Goal: Task Accomplishment & Management: Manage account settings

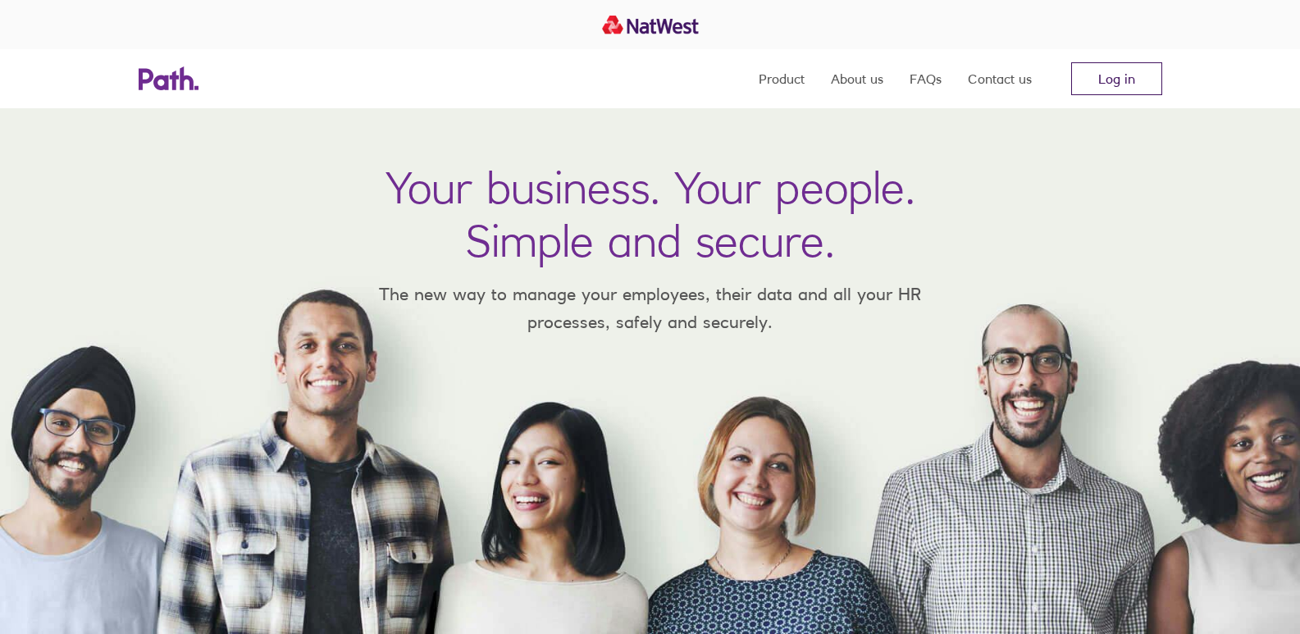
click at [1120, 75] on link "Log in" at bounding box center [1116, 78] width 91 height 33
click at [1117, 82] on link "Log in" at bounding box center [1116, 78] width 91 height 33
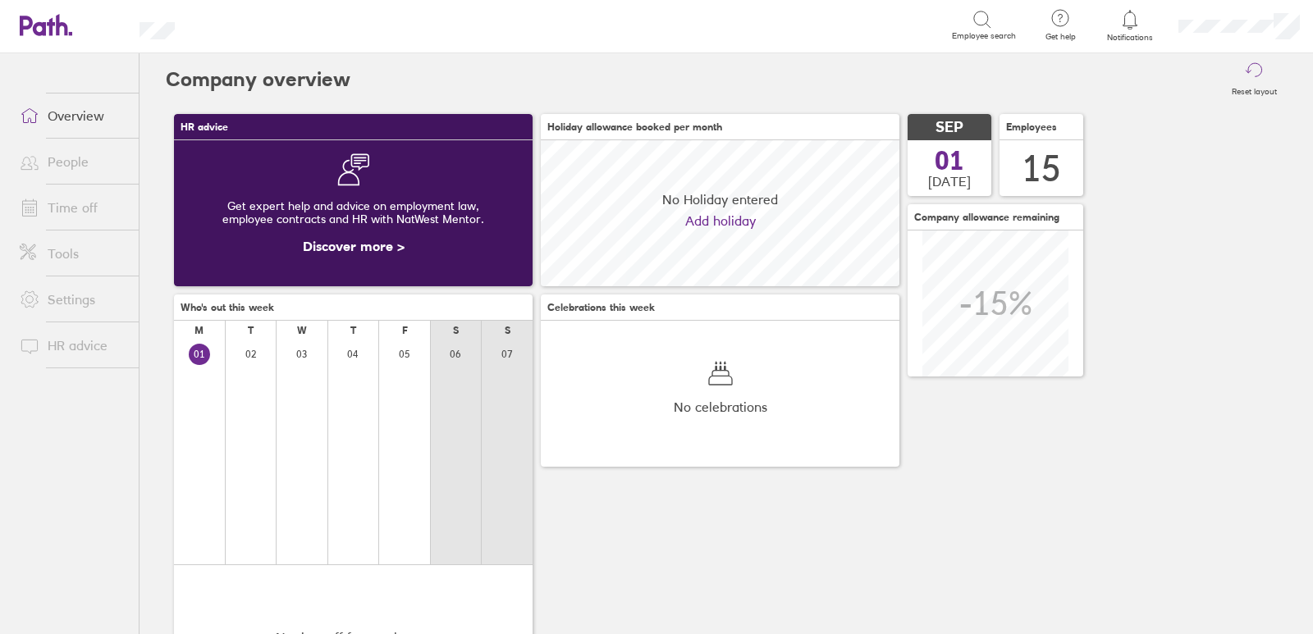
scroll to position [146, 358]
click at [72, 208] on link "Time off" at bounding box center [73, 207] width 132 height 33
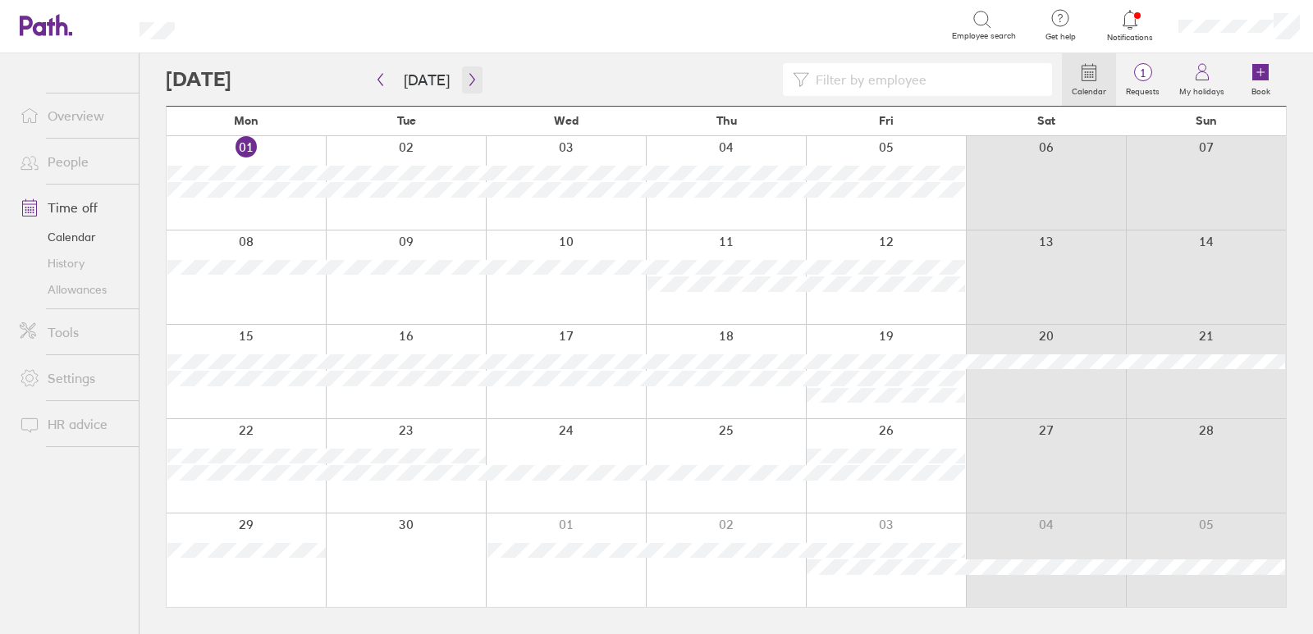
click at [467, 80] on icon "button" at bounding box center [472, 79] width 12 height 13
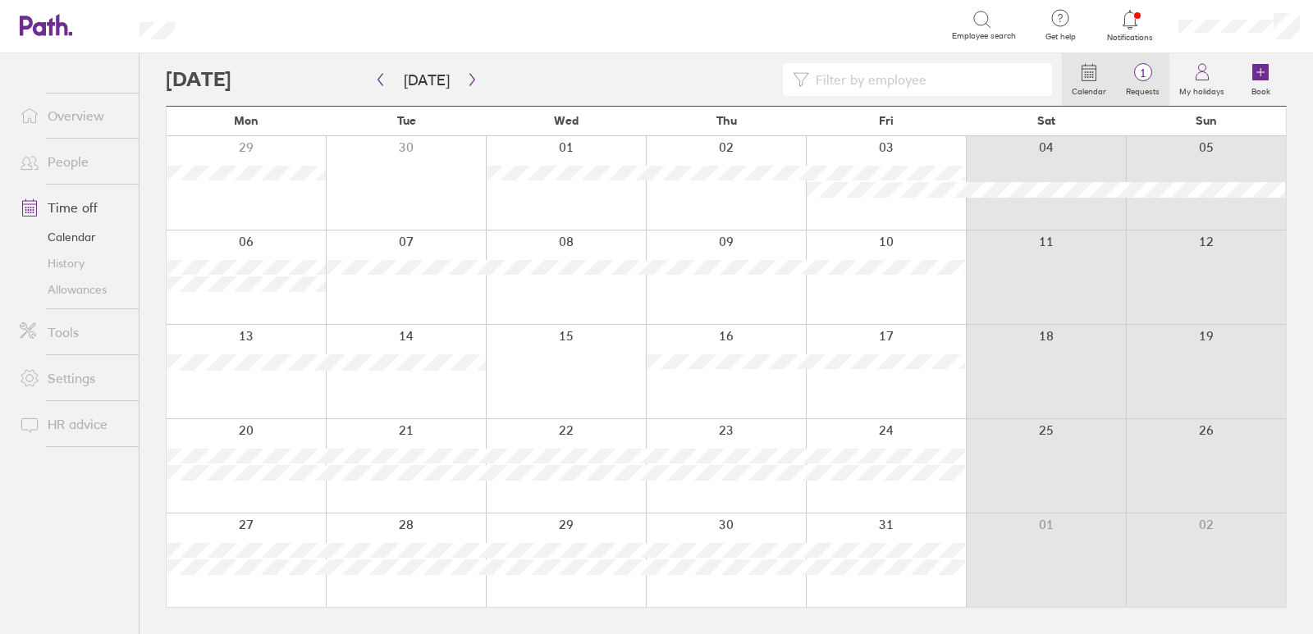
click at [1135, 77] on span "1" at bounding box center [1142, 72] width 53 height 13
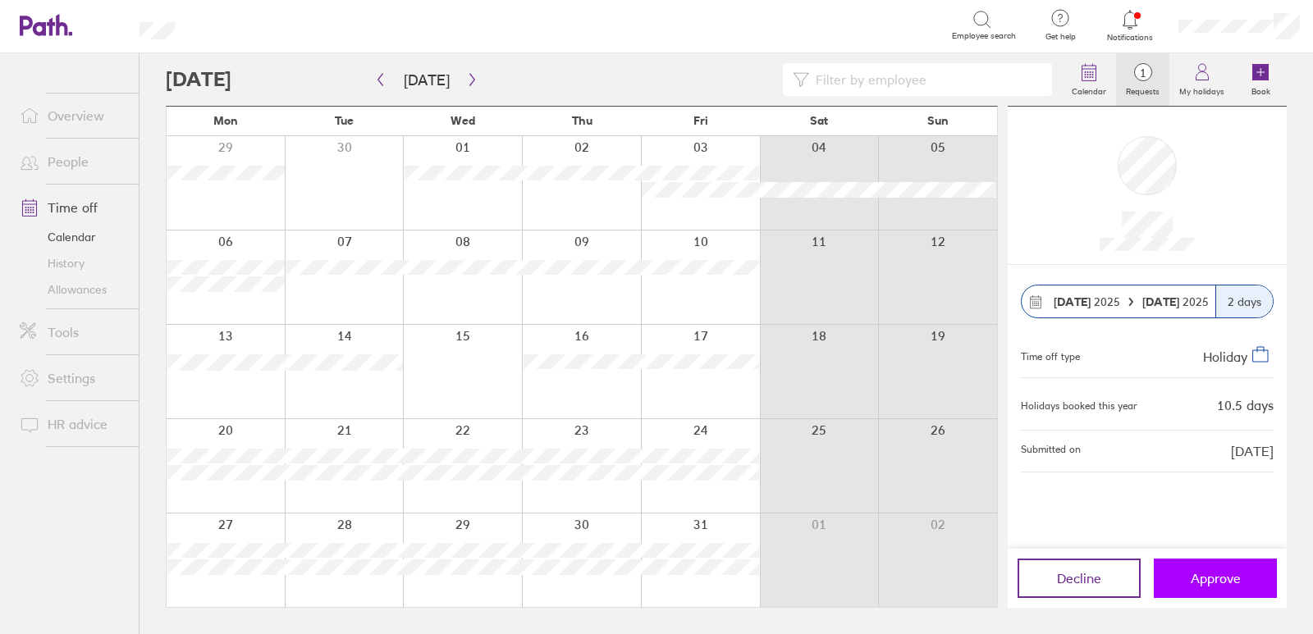
click at [1205, 582] on span "Approve" at bounding box center [1215, 578] width 50 height 15
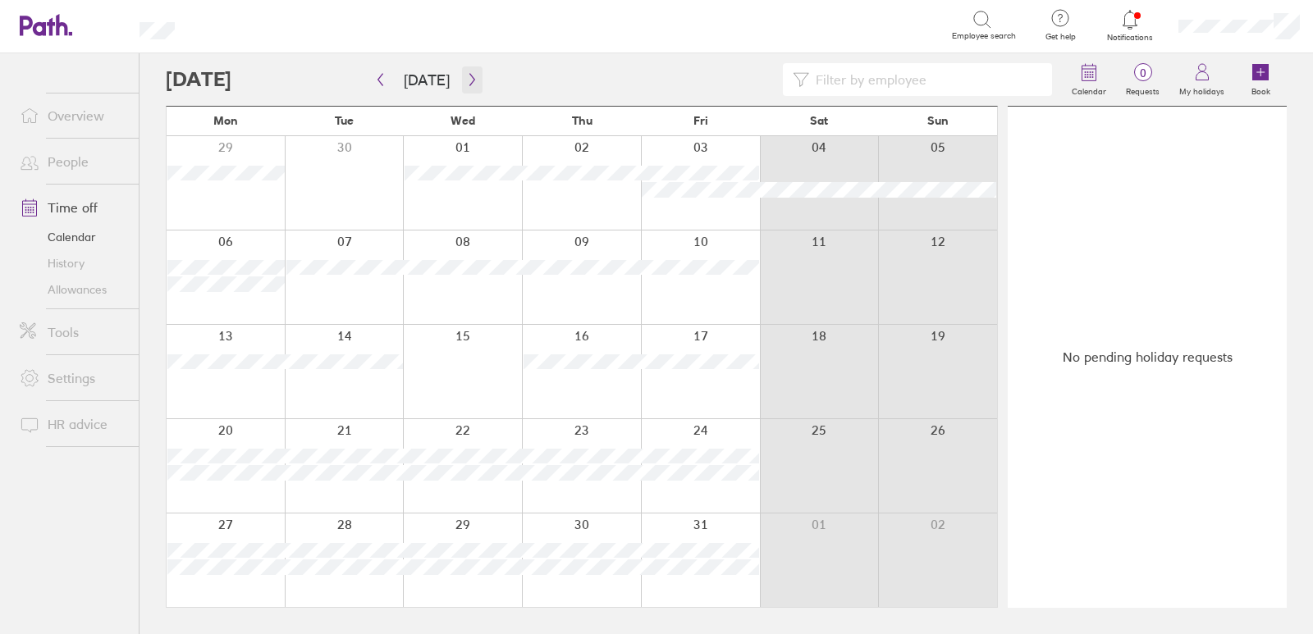
click at [463, 86] on button "button" at bounding box center [472, 79] width 21 height 27
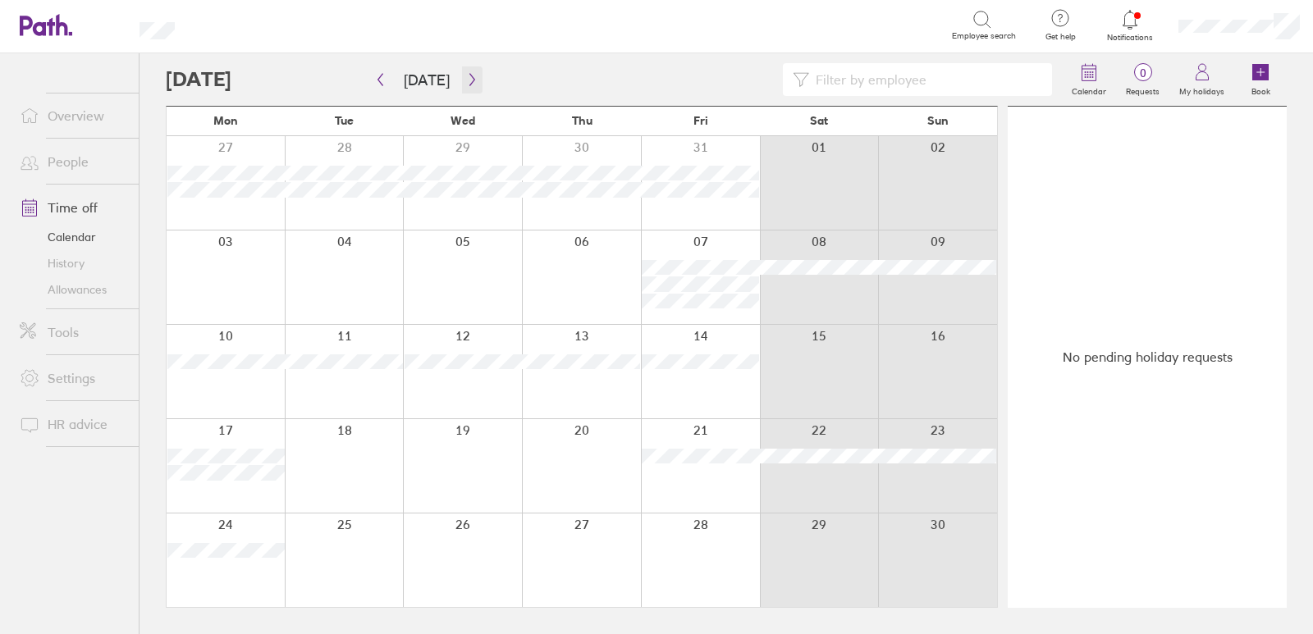
click at [466, 78] on icon "button" at bounding box center [472, 79] width 12 height 13
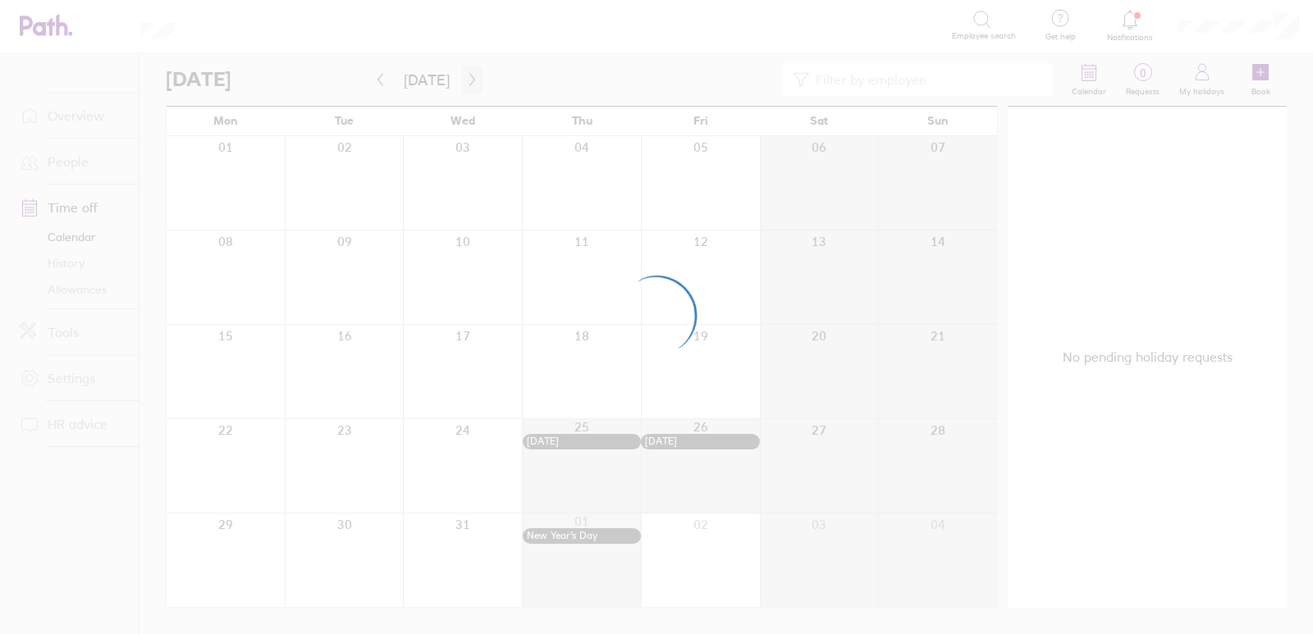
click at [467, 80] on icon "button" at bounding box center [472, 79] width 12 height 13
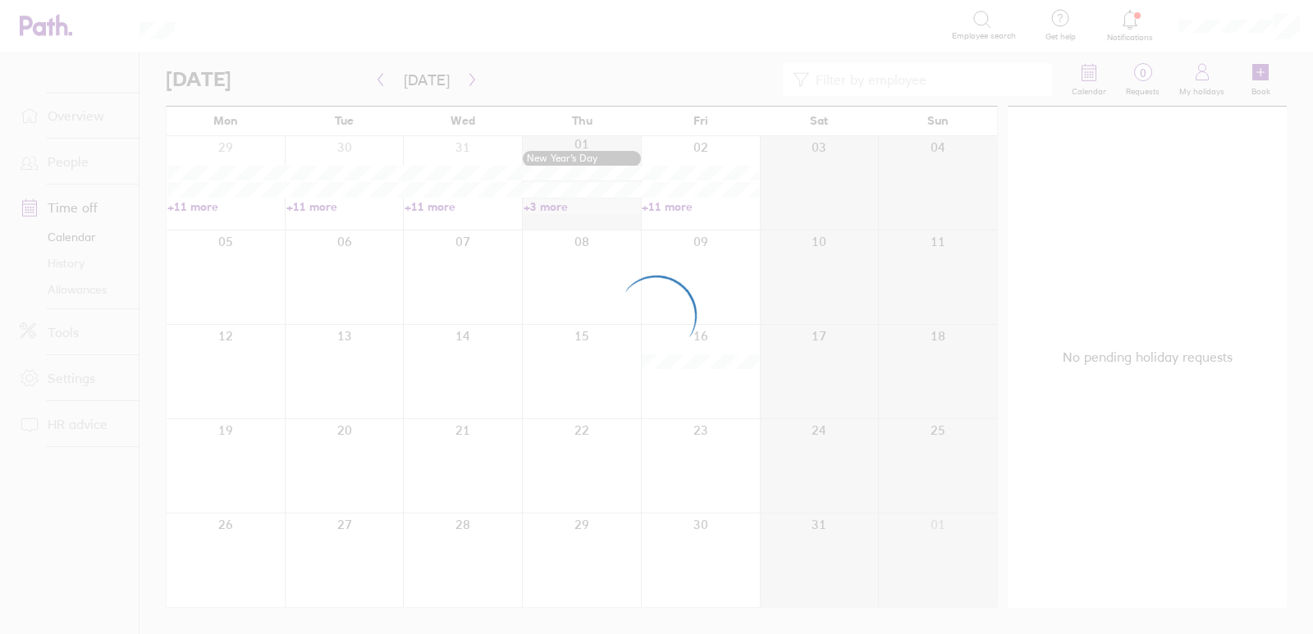
click at [467, 80] on div at bounding box center [656, 317] width 1313 height 634
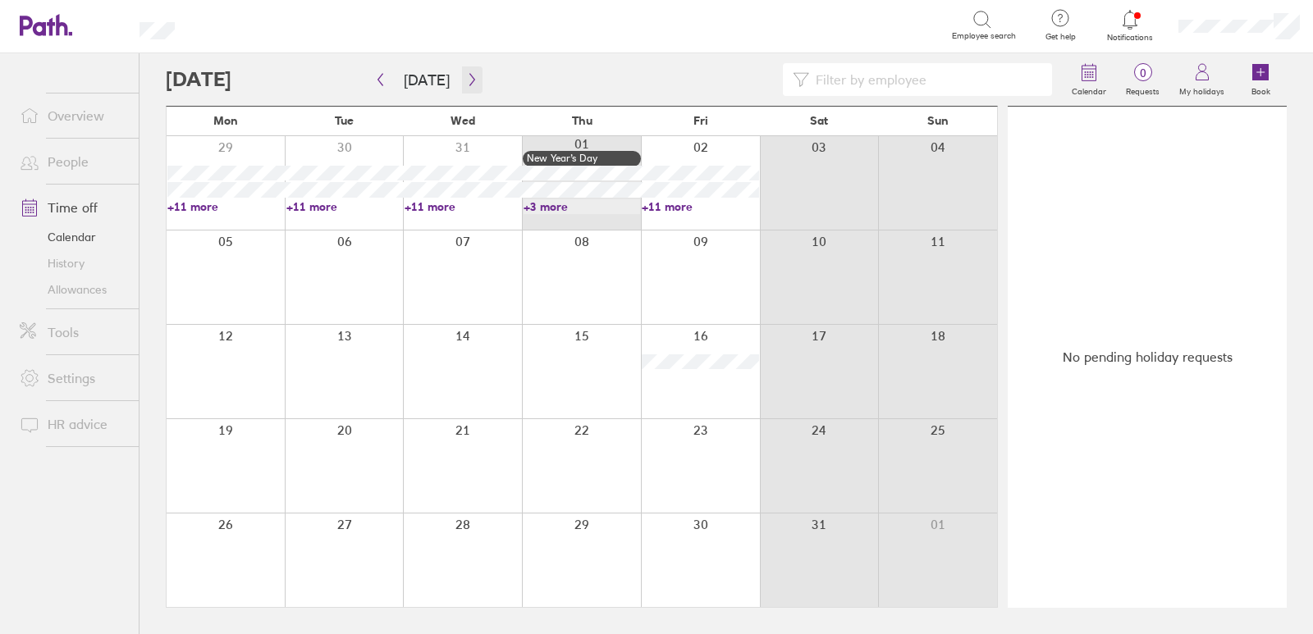
click at [467, 80] on icon "button" at bounding box center [472, 79] width 12 height 13
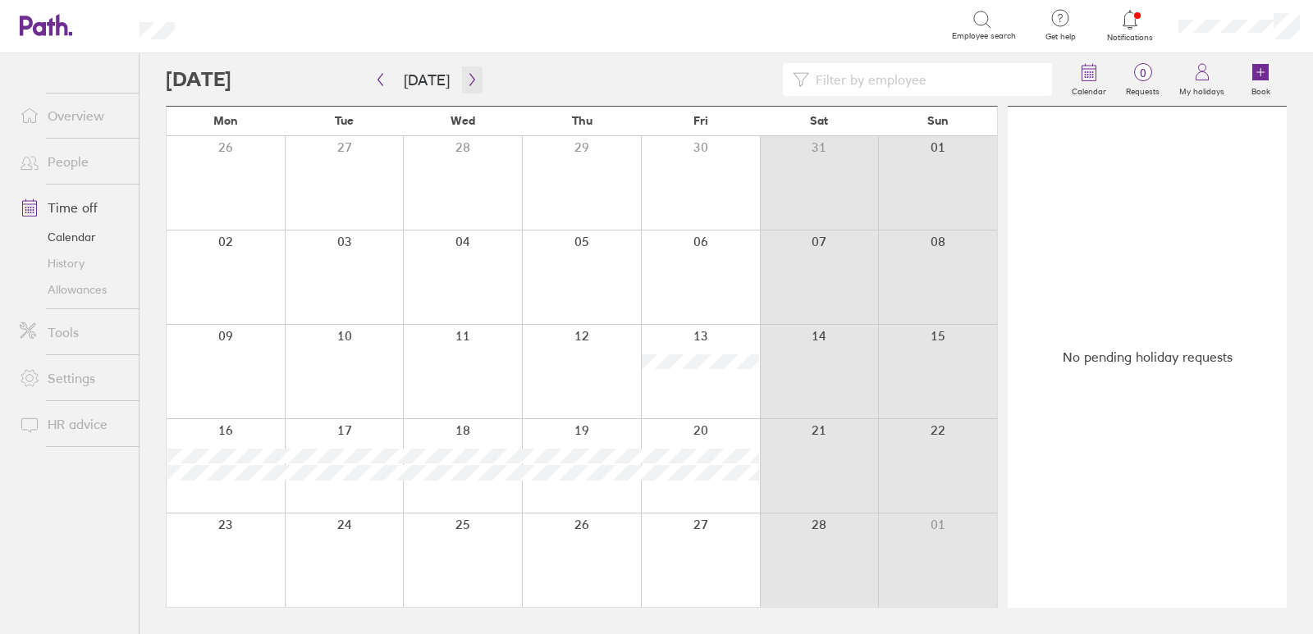
click at [467, 80] on icon "button" at bounding box center [472, 79] width 12 height 13
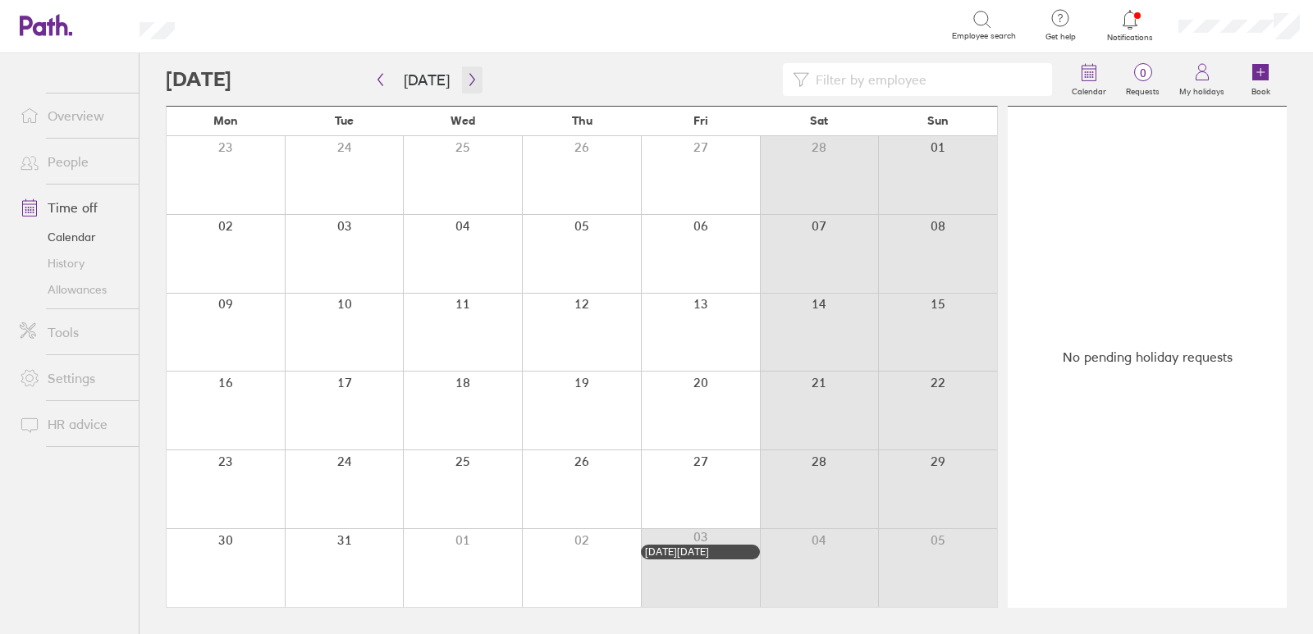
click at [467, 80] on icon "button" at bounding box center [472, 79] width 12 height 13
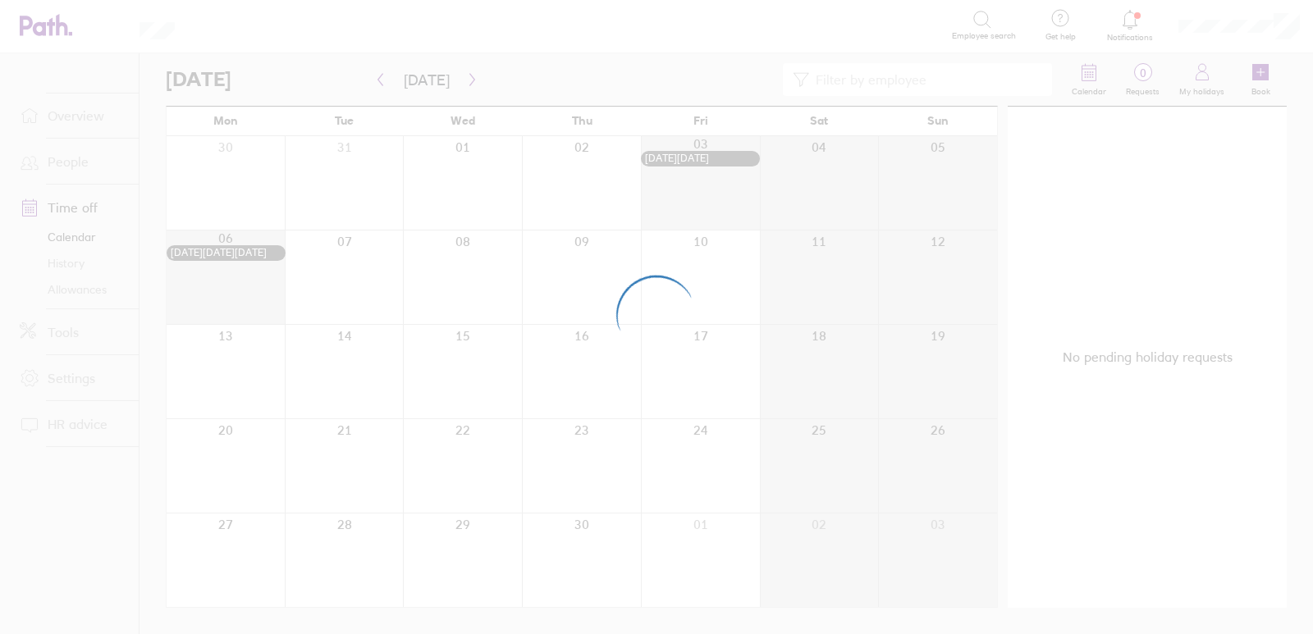
click at [467, 80] on div at bounding box center [656, 317] width 1313 height 634
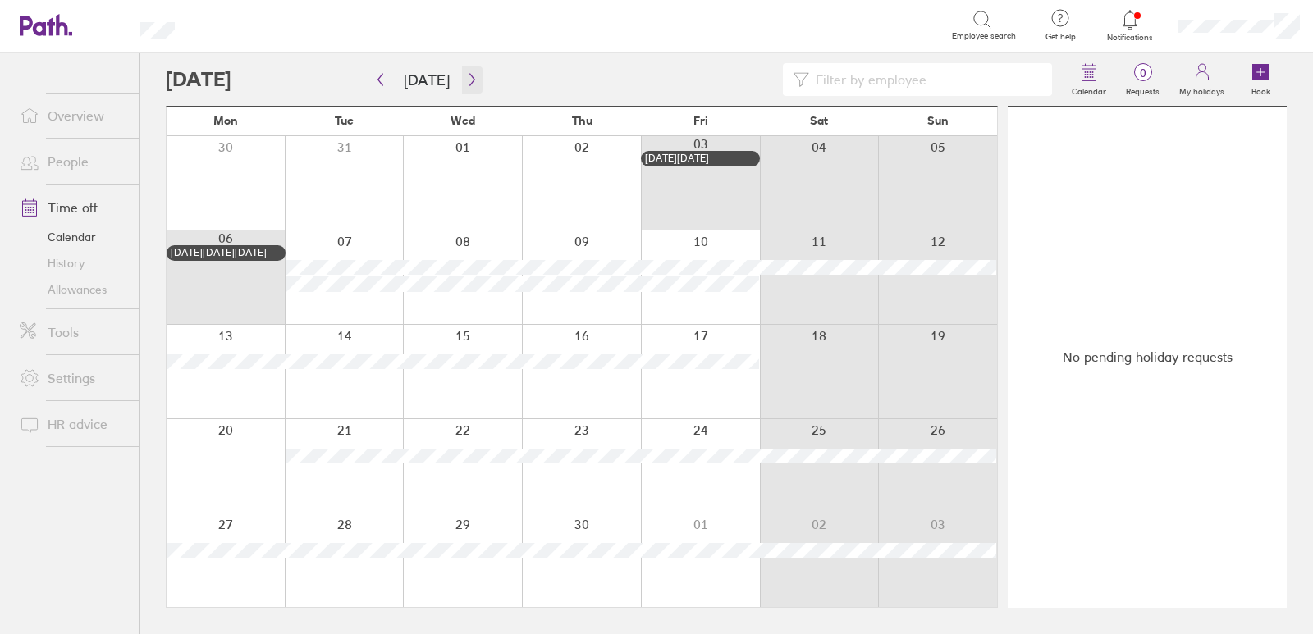
click at [467, 80] on icon "button" at bounding box center [472, 79] width 12 height 13
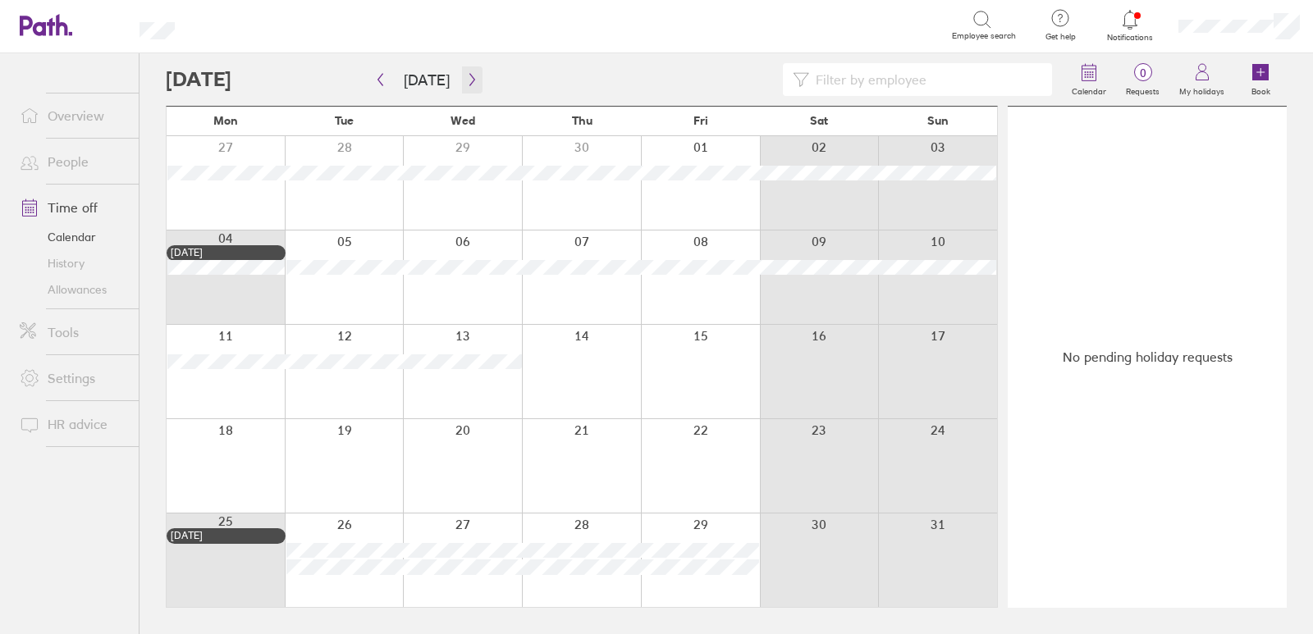
click at [466, 80] on icon "button" at bounding box center [472, 79] width 12 height 13
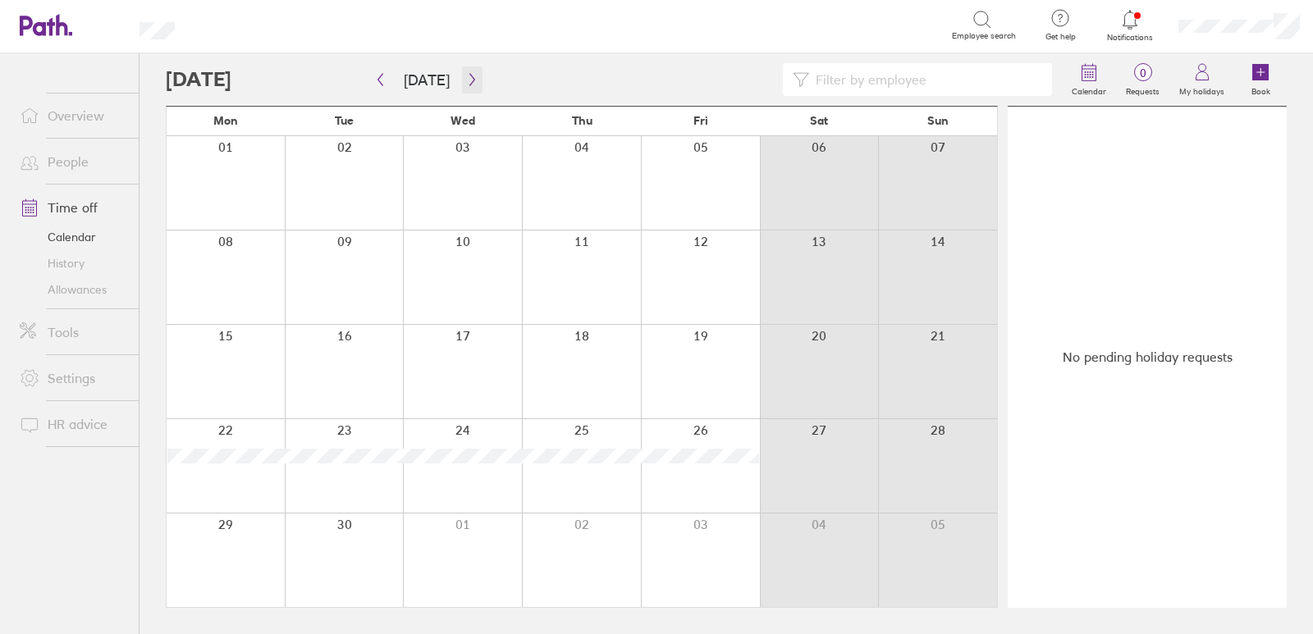
click at [466, 80] on icon "button" at bounding box center [472, 79] width 12 height 13
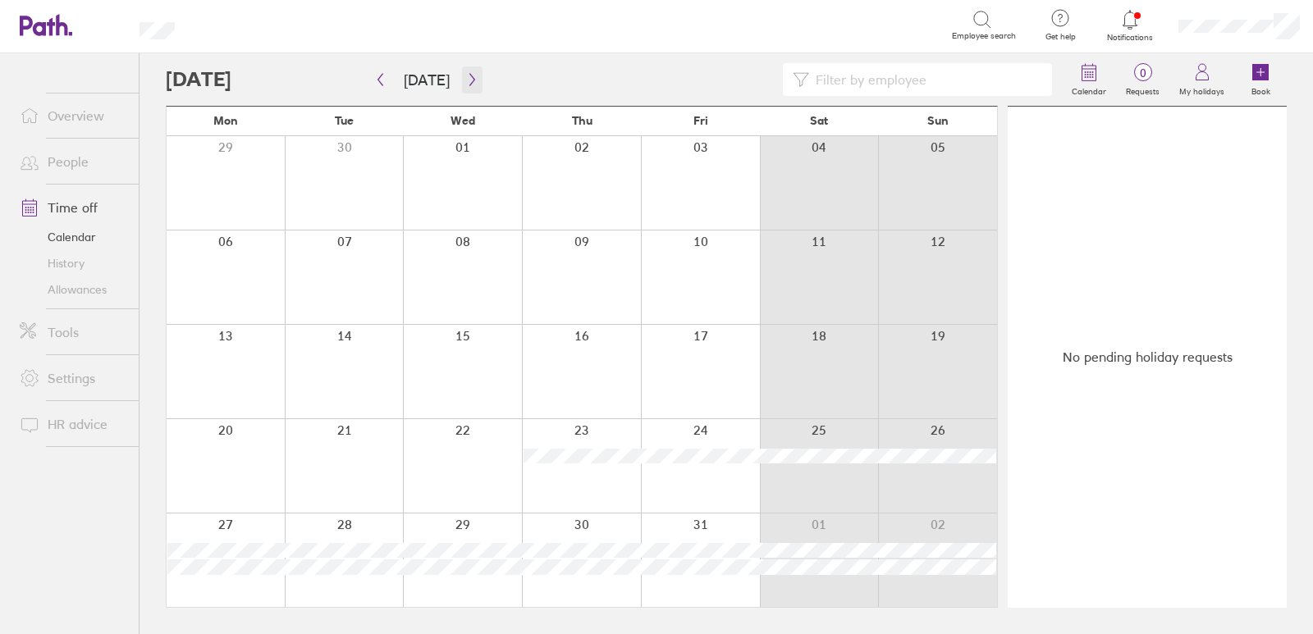
click at [466, 77] on icon "button" at bounding box center [472, 79] width 12 height 13
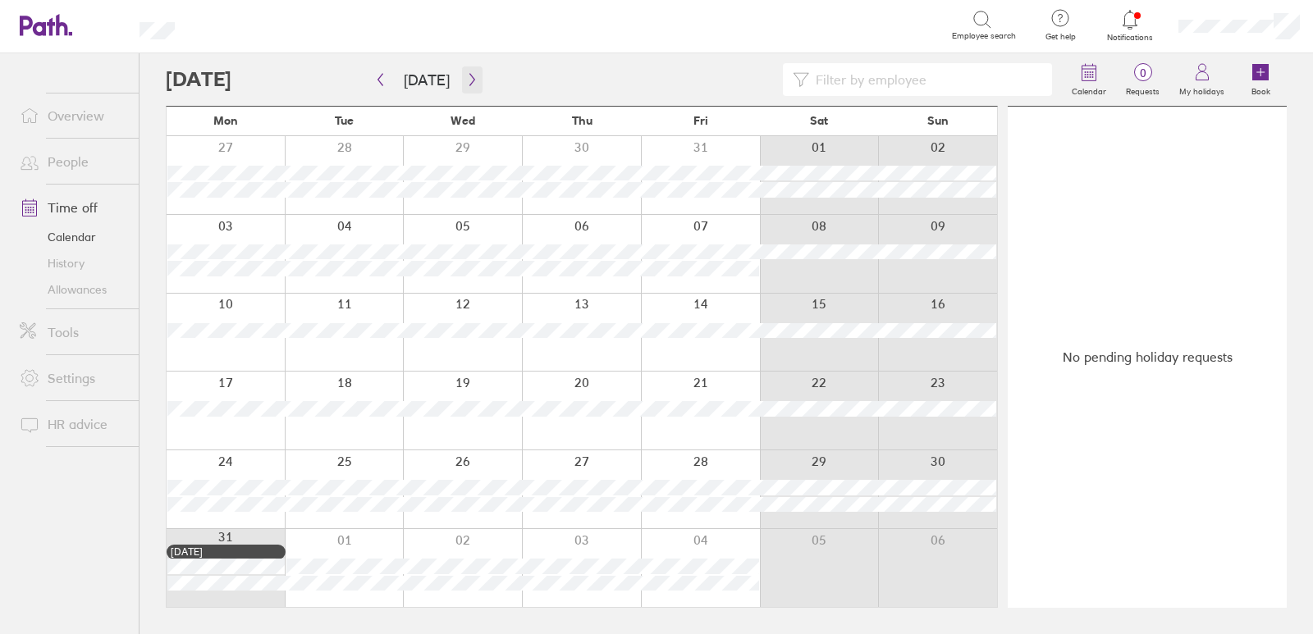
click at [466, 75] on icon "button" at bounding box center [472, 79] width 12 height 13
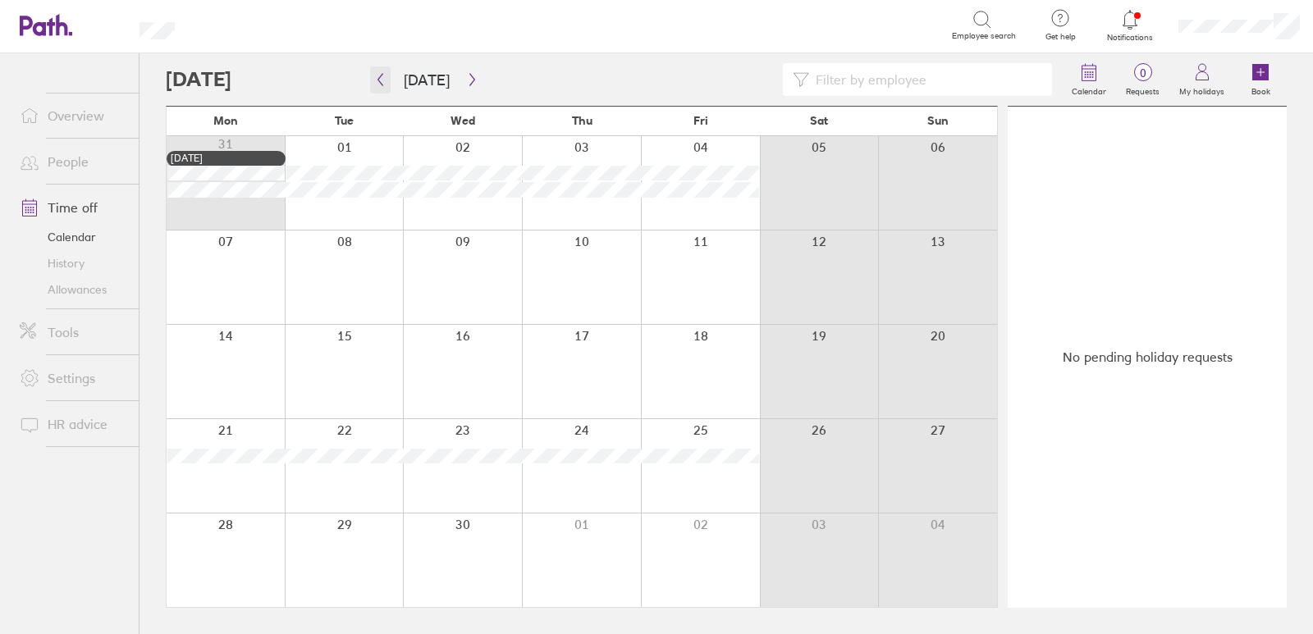
click at [385, 77] on icon "button" at bounding box center [380, 79] width 12 height 13
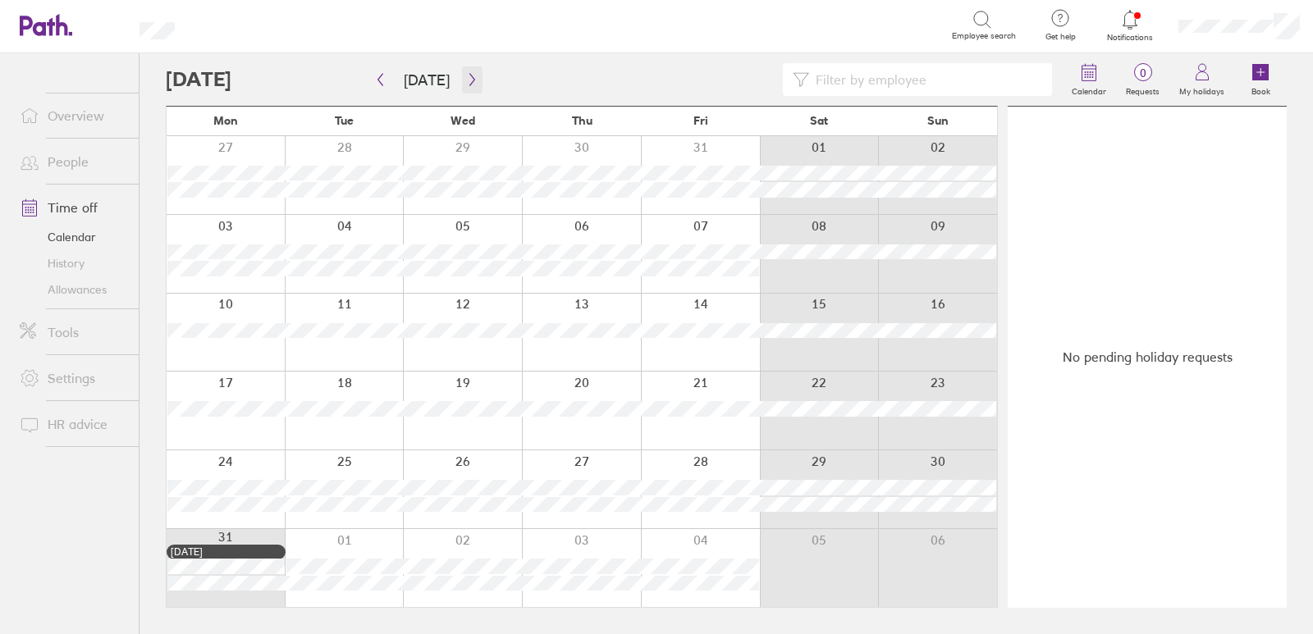
click at [467, 74] on icon "button" at bounding box center [472, 79] width 12 height 13
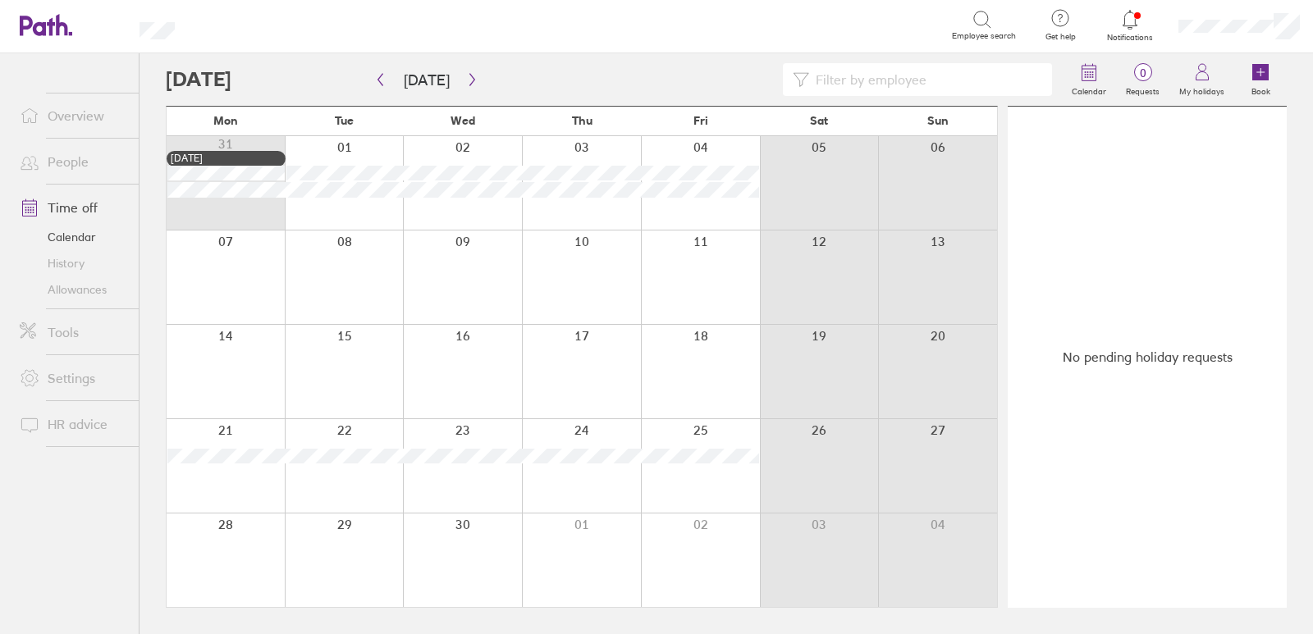
click at [218, 535] on div at bounding box center [226, 561] width 118 height 94
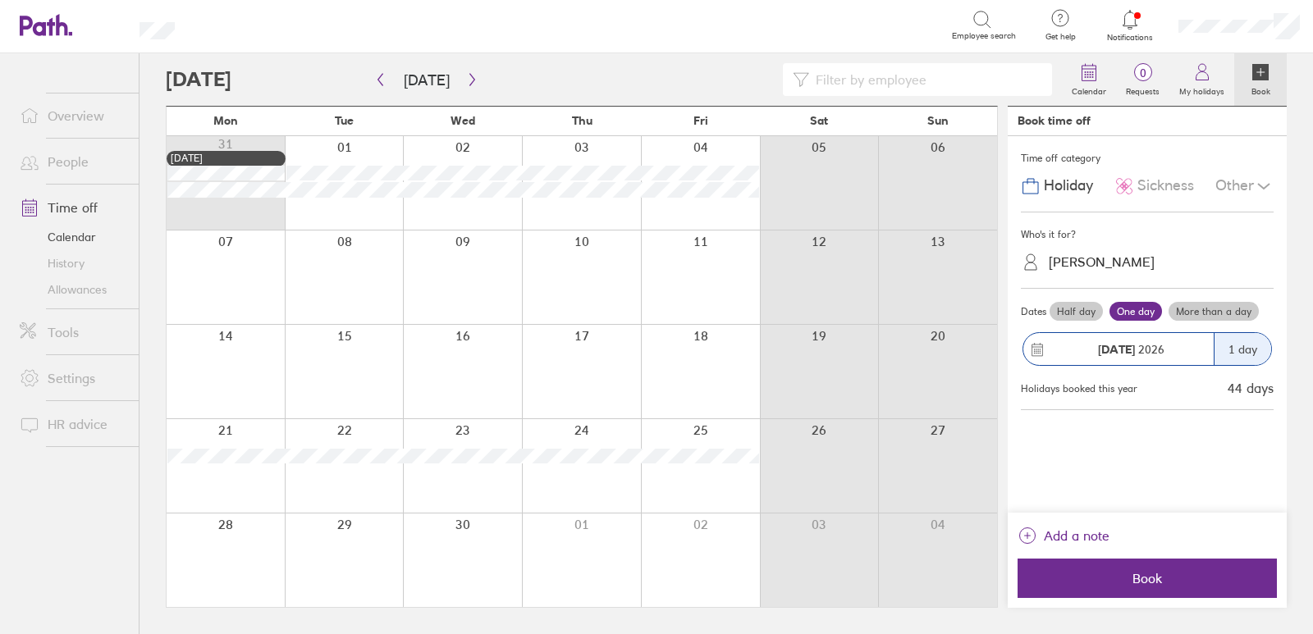
click at [1111, 266] on div "[PERSON_NAME]" at bounding box center [1101, 262] width 106 height 16
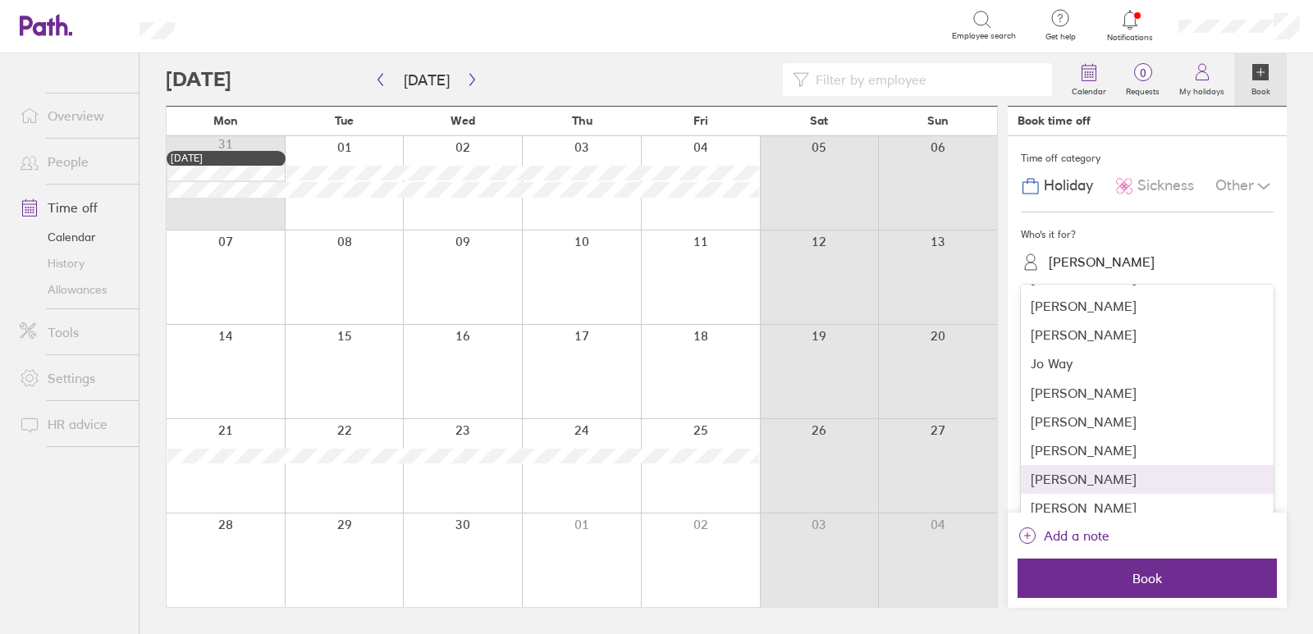
scroll to position [82, 0]
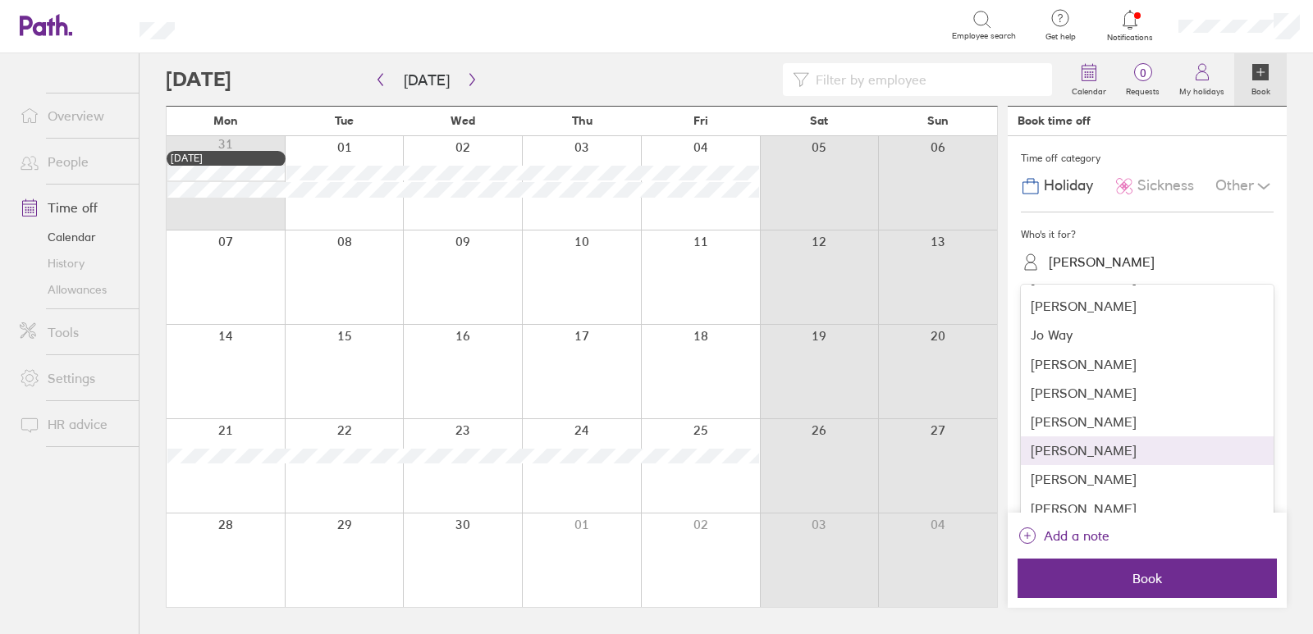
click at [1064, 451] on div "[PERSON_NAME]" at bounding box center [1146, 450] width 253 height 29
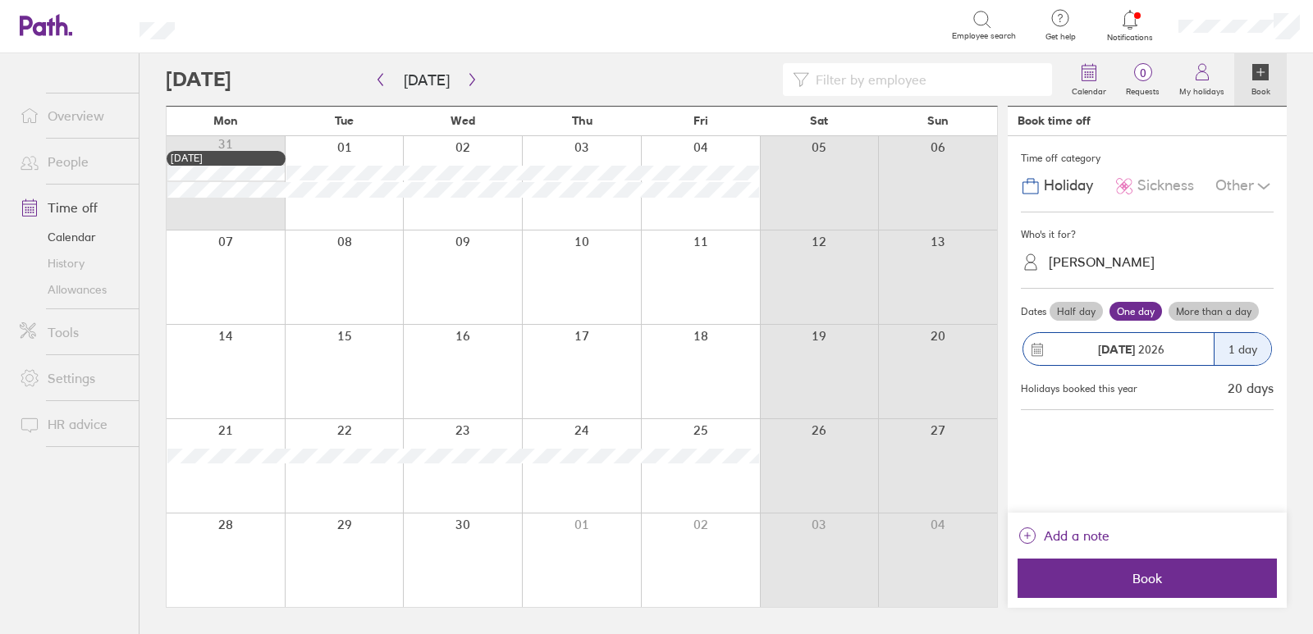
click at [1198, 306] on label "More than a day" at bounding box center [1213, 312] width 90 height 20
click at [0, 0] on input "More than a day" at bounding box center [0, 0] width 0 height 0
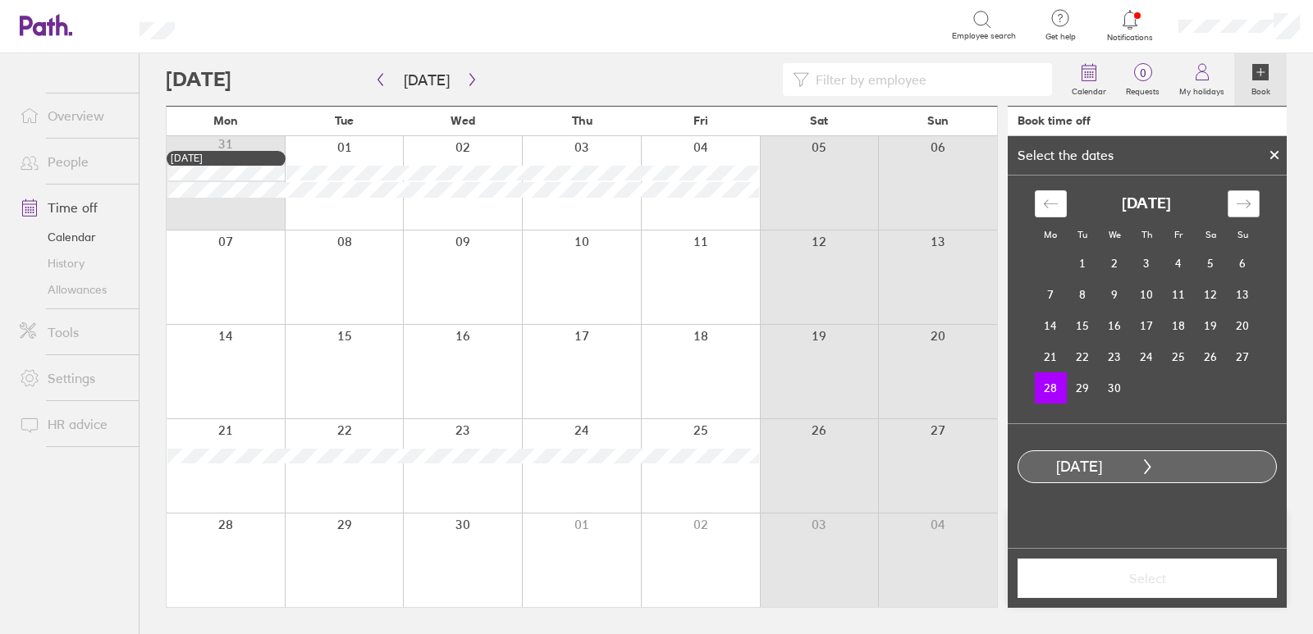
click at [1239, 198] on icon "Move forward to switch to the next month." at bounding box center [1243, 204] width 16 height 16
click at [1182, 294] on td "9" at bounding box center [1178, 294] width 32 height 31
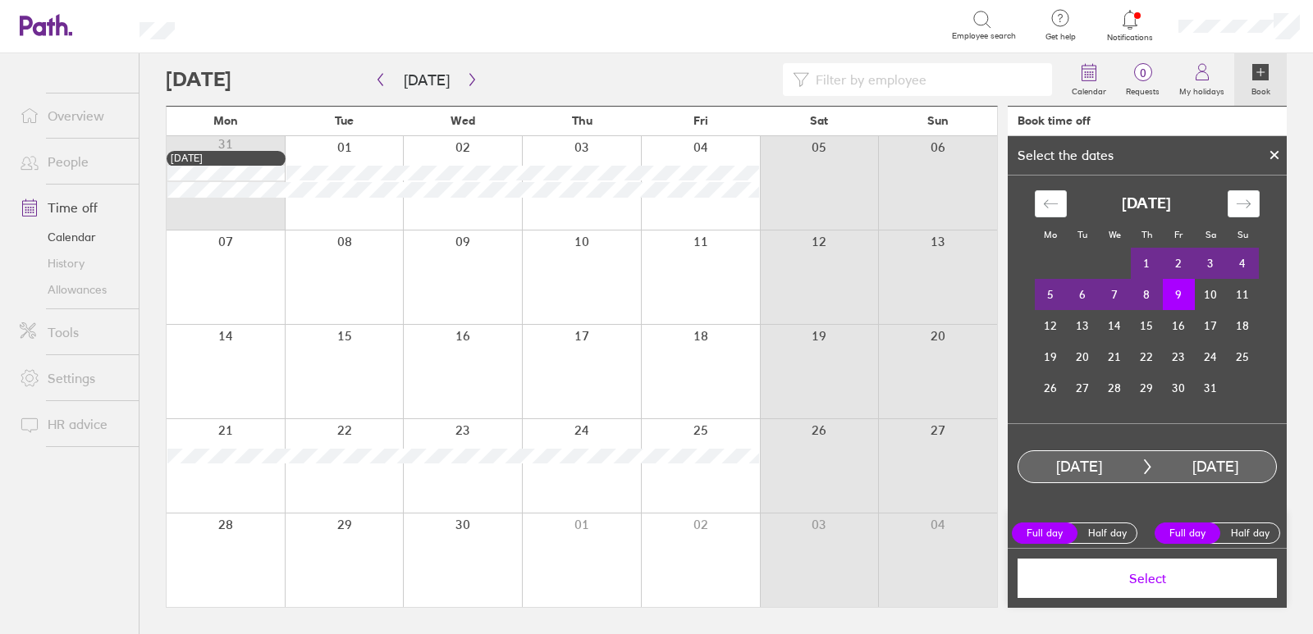
click at [1167, 584] on span "Select" at bounding box center [1147, 578] width 236 height 15
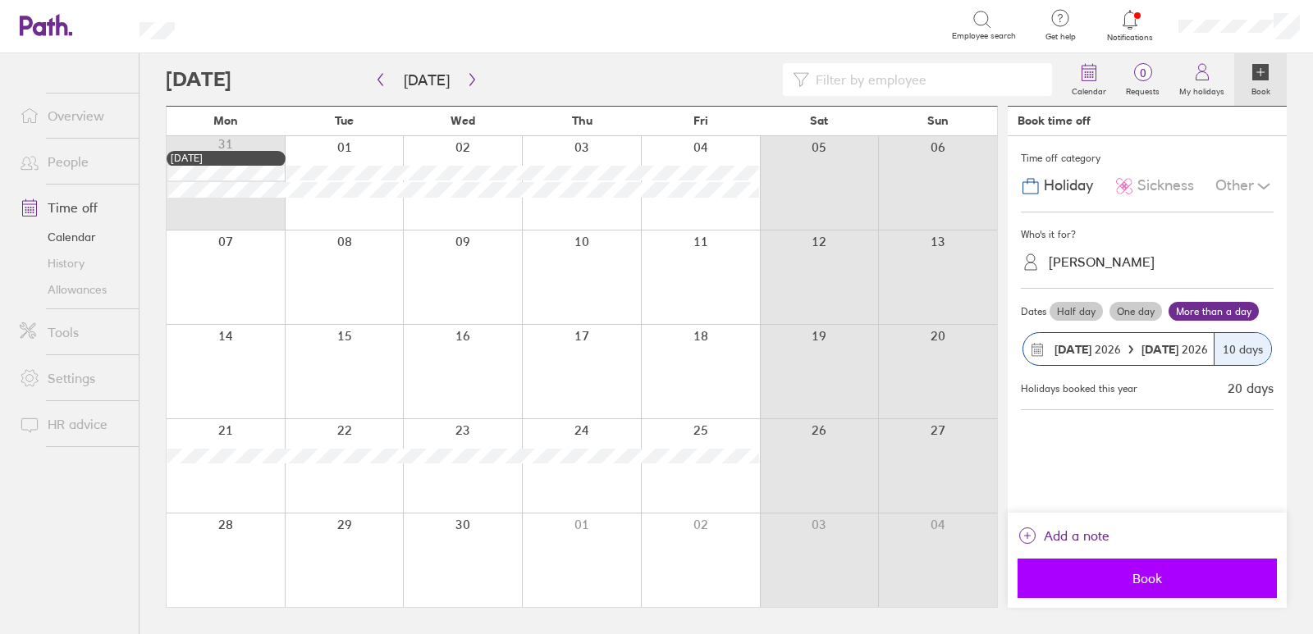
click at [1147, 580] on span "Book" at bounding box center [1147, 578] width 236 height 15
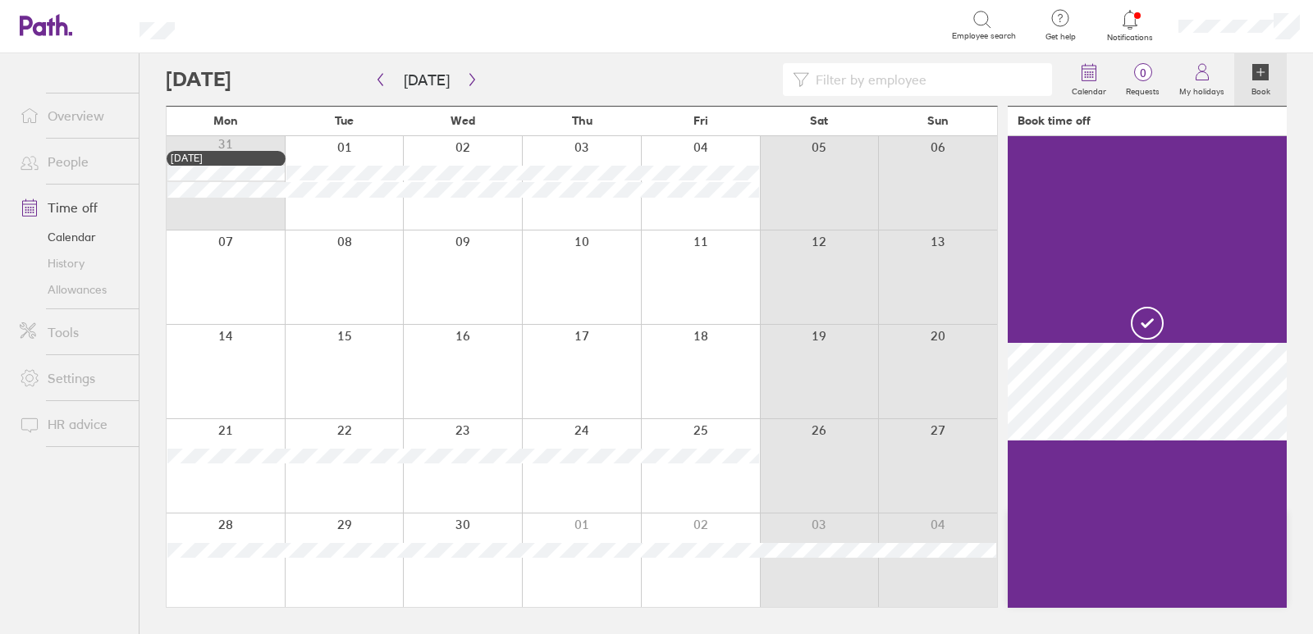
click at [72, 284] on link "Allowances" at bounding box center [73, 289] width 132 height 26
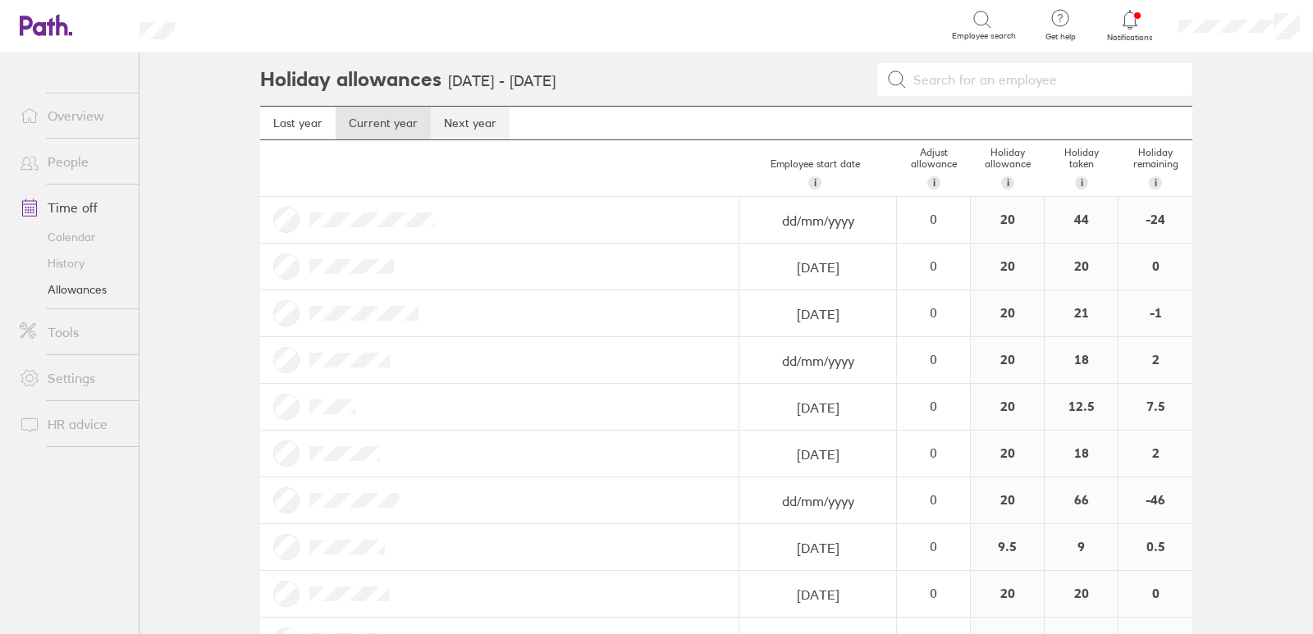
click at [451, 119] on link "Next year" at bounding box center [470, 123] width 79 height 33
click at [69, 237] on link "Calendar" at bounding box center [73, 237] width 132 height 26
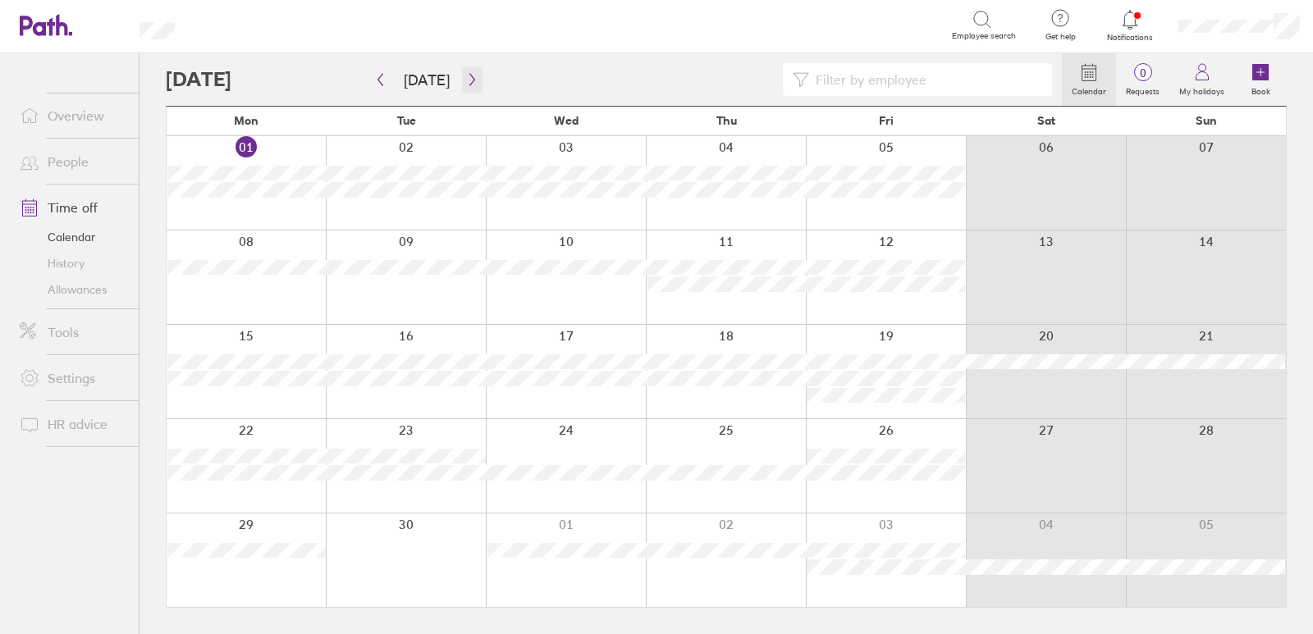
click at [466, 80] on icon "button" at bounding box center [472, 79] width 12 height 13
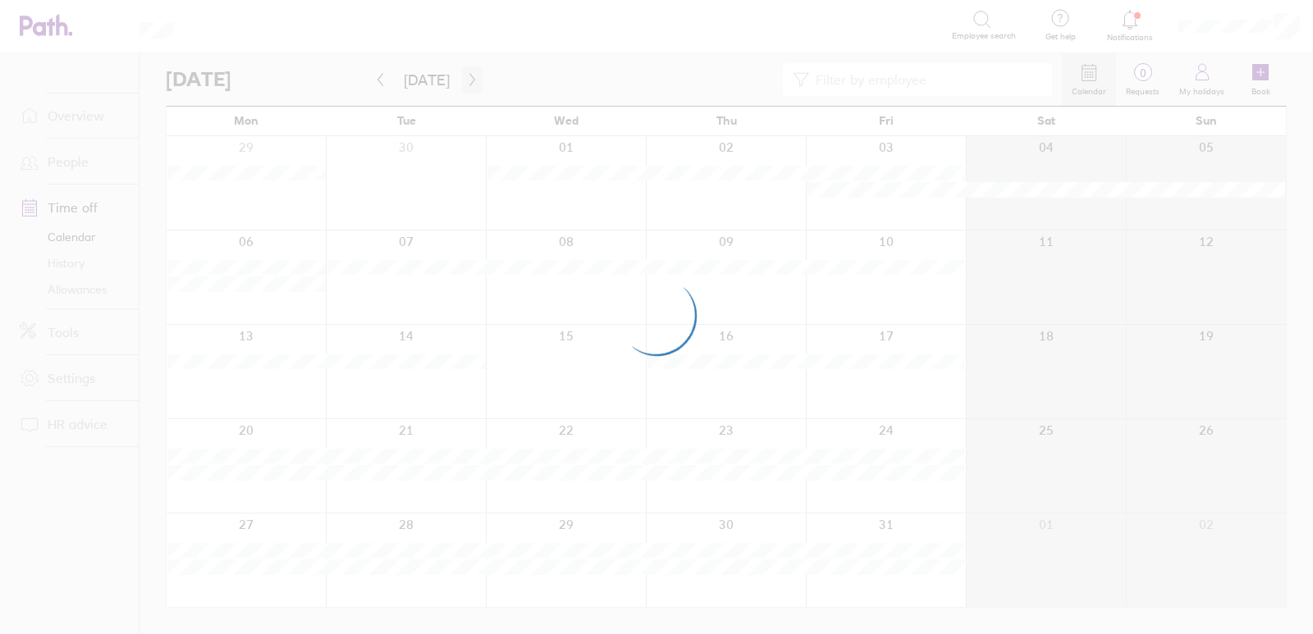
click at [460, 80] on div at bounding box center [656, 317] width 1313 height 634
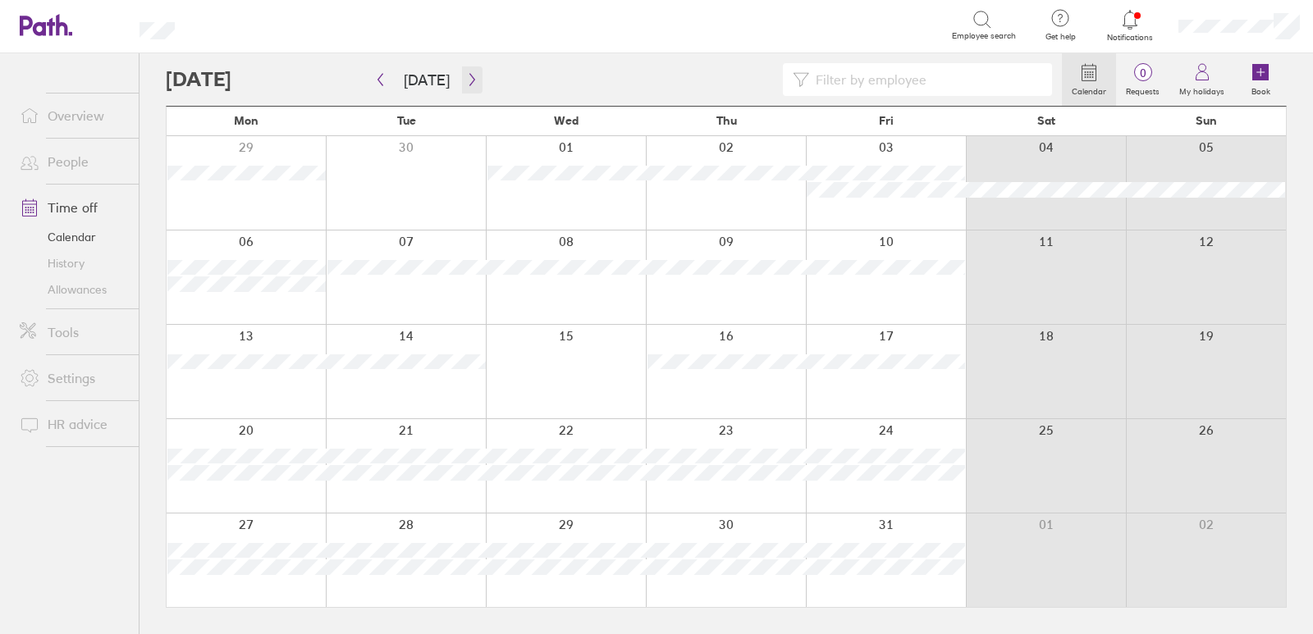
click at [466, 82] on icon "button" at bounding box center [472, 79] width 12 height 13
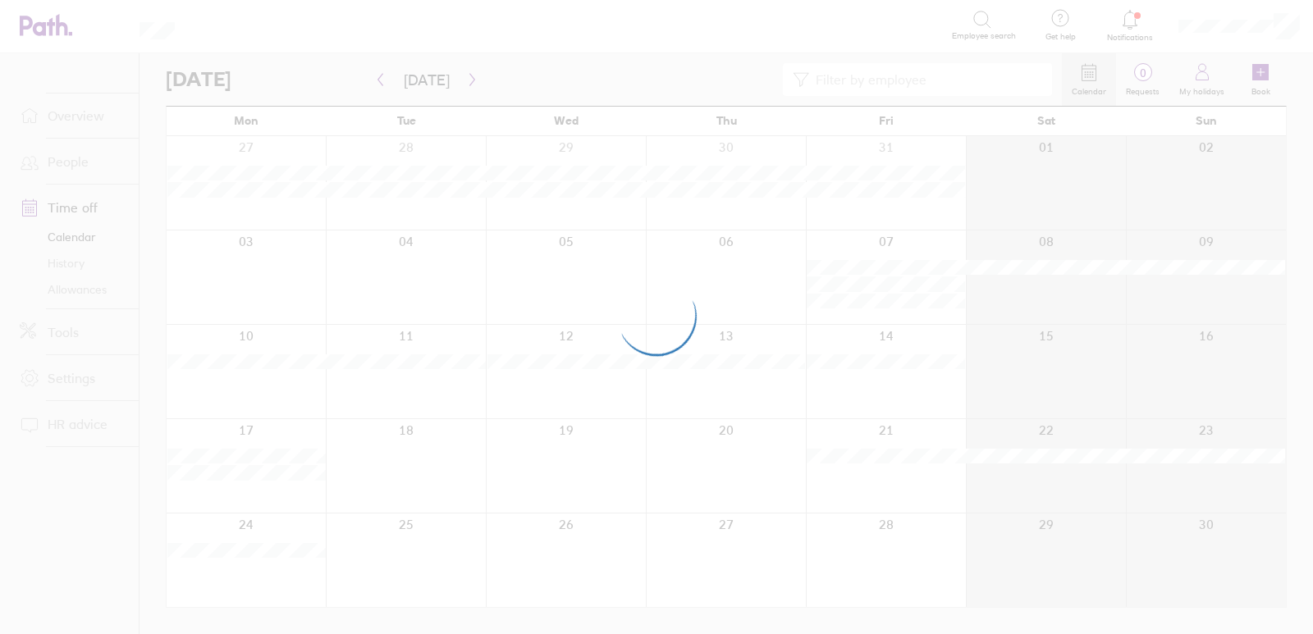
click at [466, 82] on div at bounding box center [656, 317] width 1313 height 634
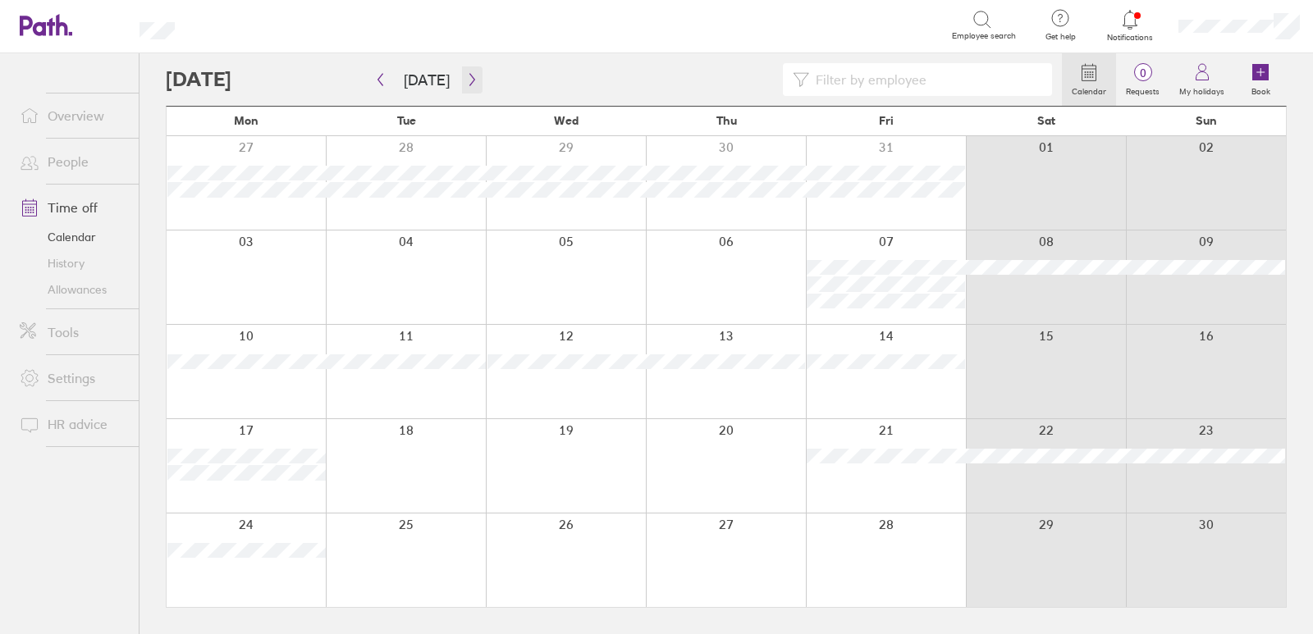
click at [466, 82] on icon "button" at bounding box center [472, 79] width 12 height 13
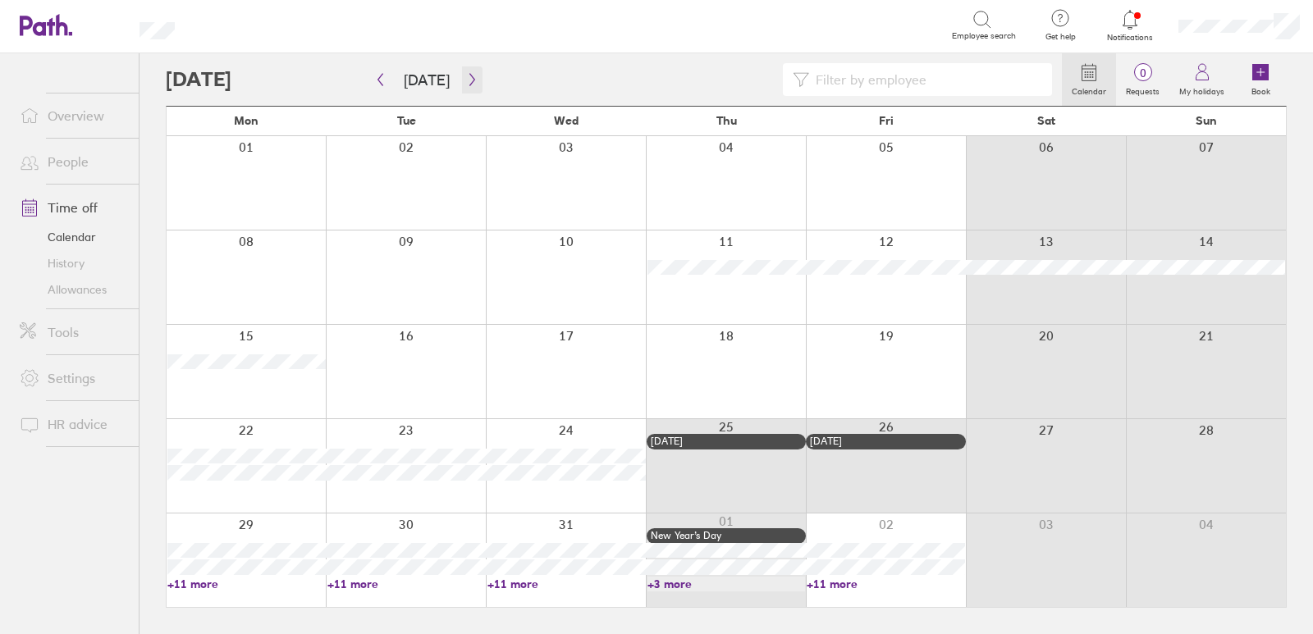
click at [466, 82] on icon "button" at bounding box center [472, 79] width 12 height 13
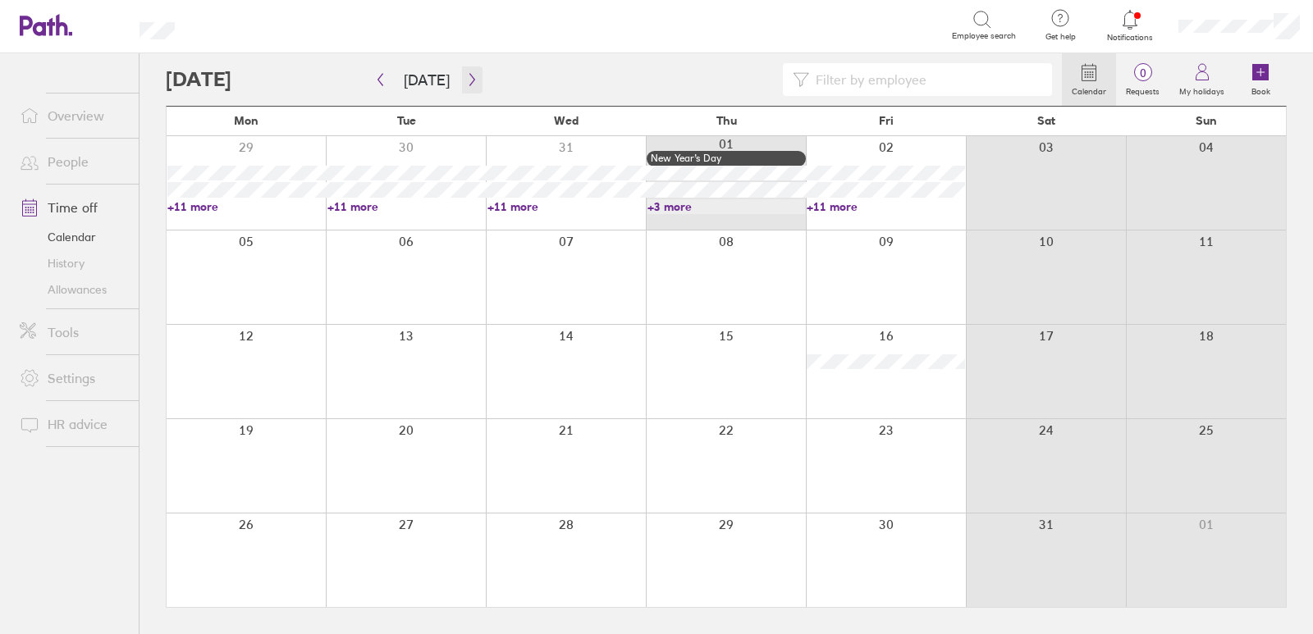
click at [466, 82] on icon "button" at bounding box center [472, 79] width 12 height 13
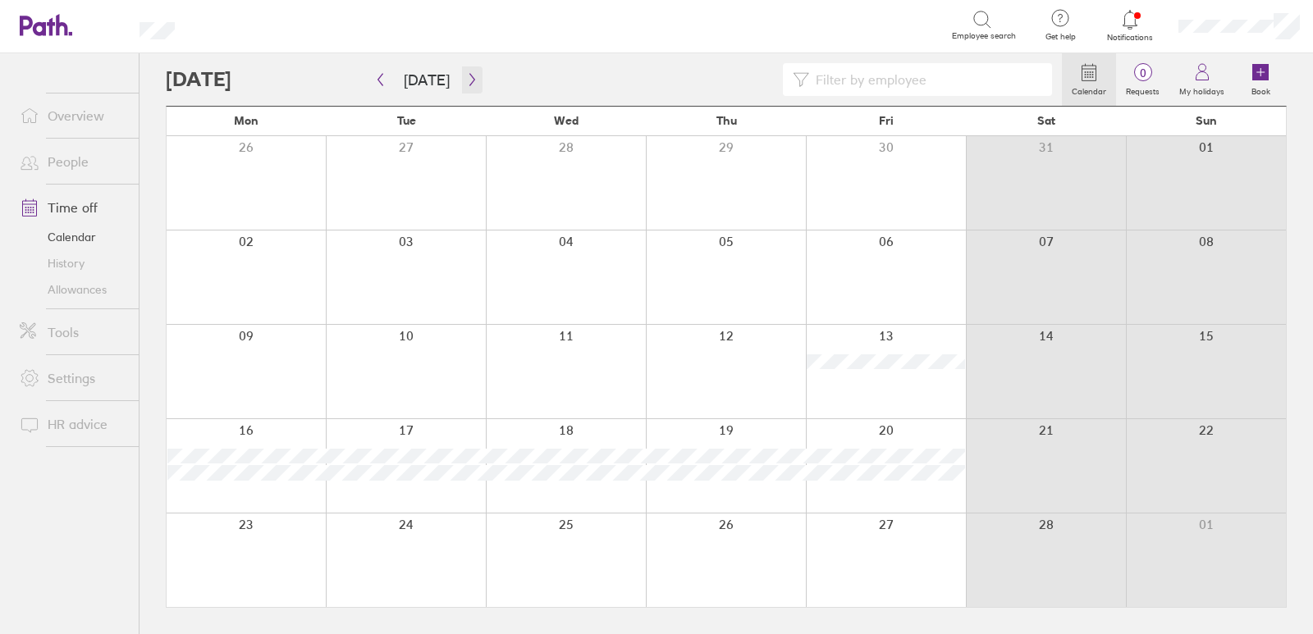
click at [466, 82] on icon "button" at bounding box center [472, 79] width 12 height 13
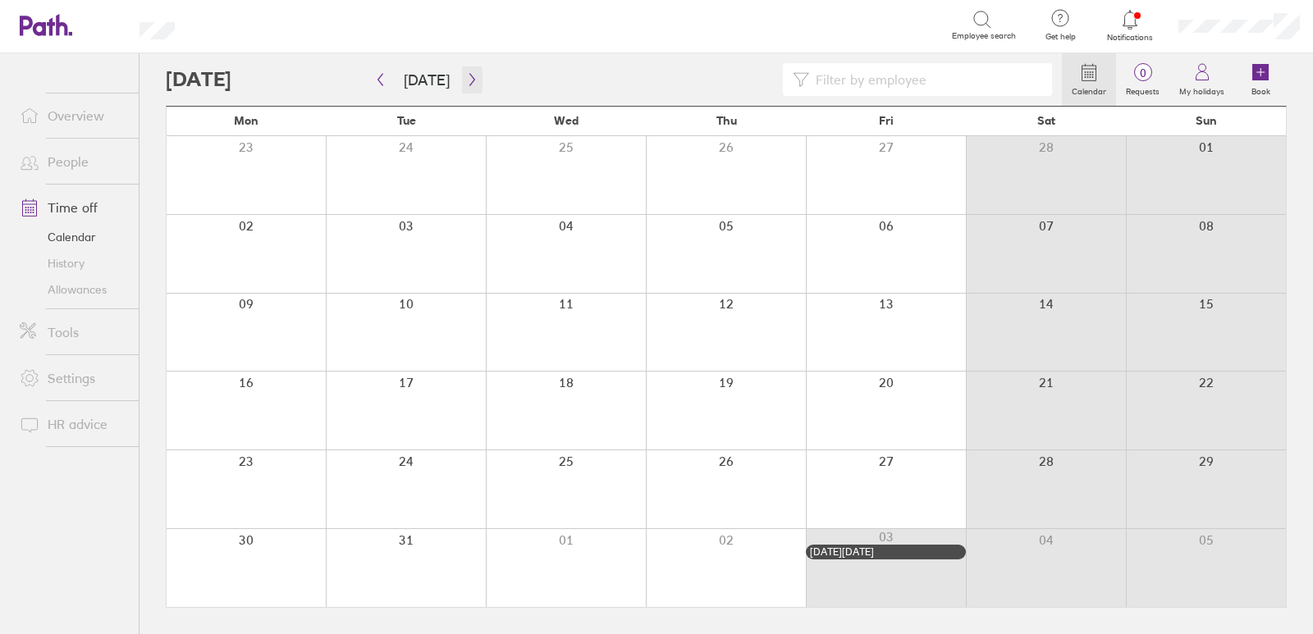
click at [466, 82] on icon "button" at bounding box center [472, 79] width 12 height 13
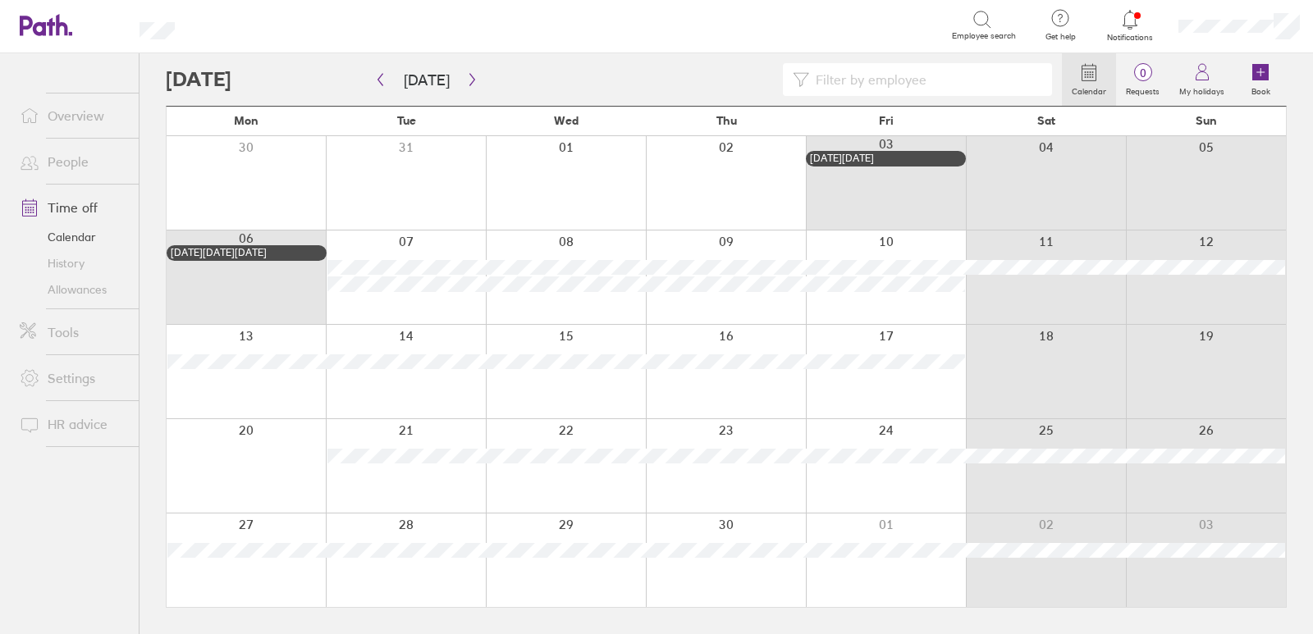
click at [379, 441] on div at bounding box center [406, 466] width 160 height 94
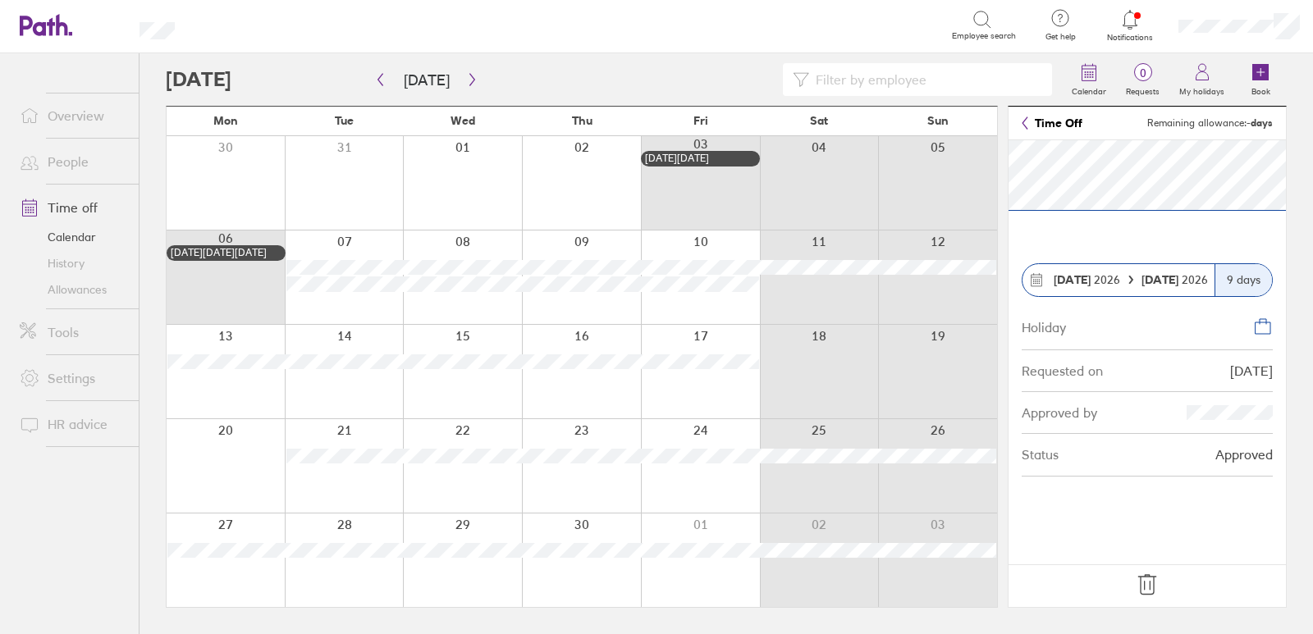
click at [1147, 585] on icon at bounding box center [1147, 585] width 26 height 26
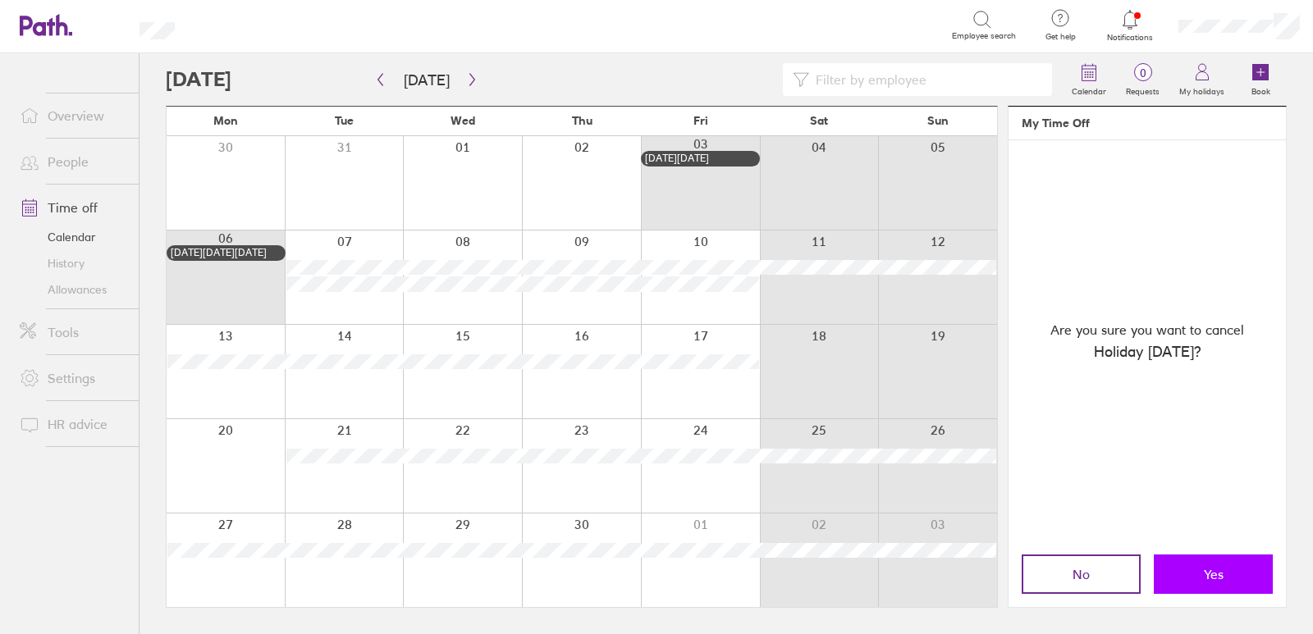
click at [1198, 564] on button "Yes" at bounding box center [1212, 574] width 119 height 39
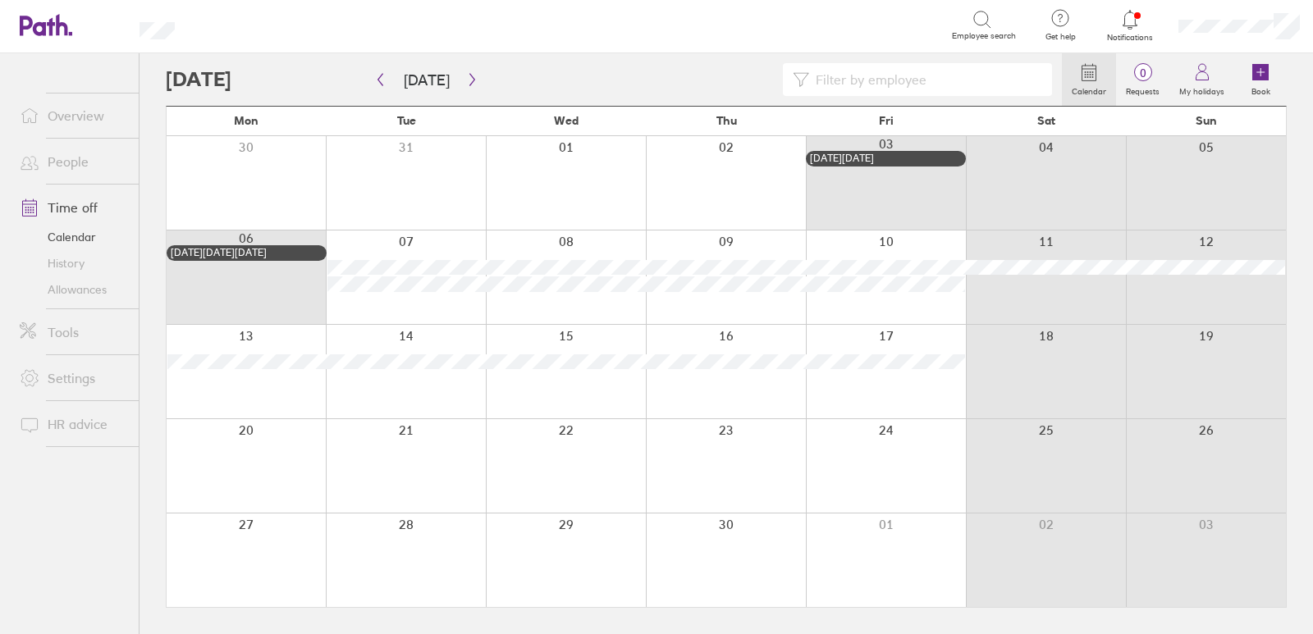
click at [66, 291] on link "Allowances" at bounding box center [73, 289] width 132 height 26
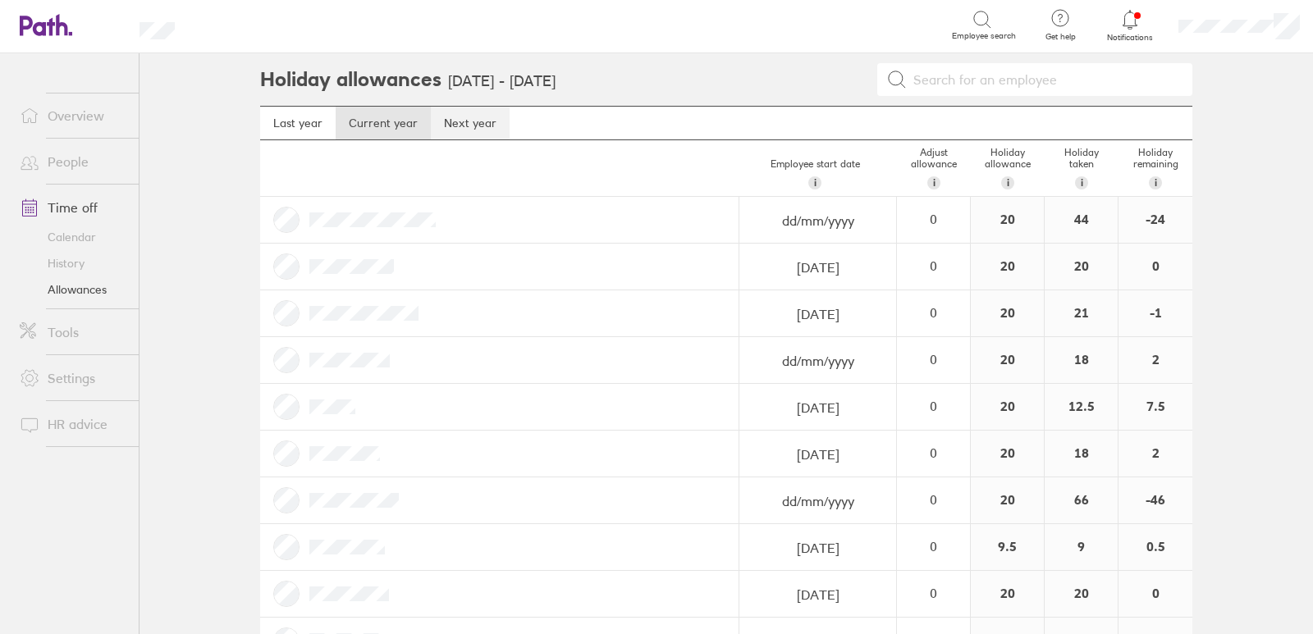
click at [444, 129] on link "Next year" at bounding box center [470, 123] width 79 height 33
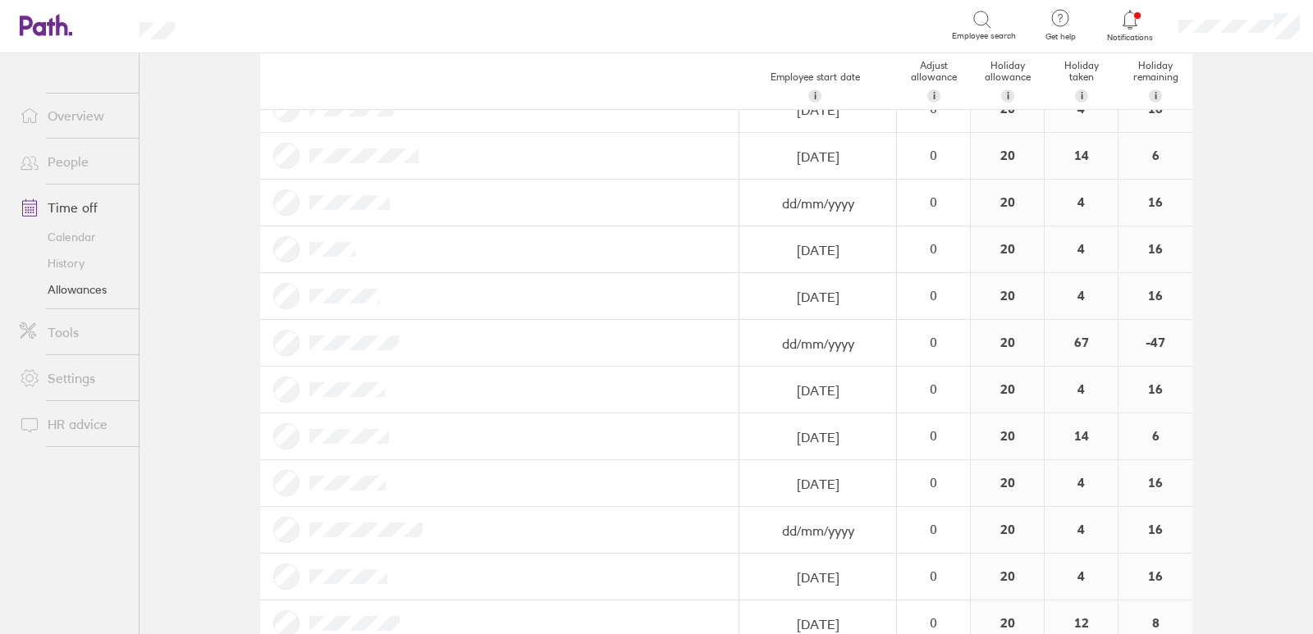
scroll to position [164, 0]
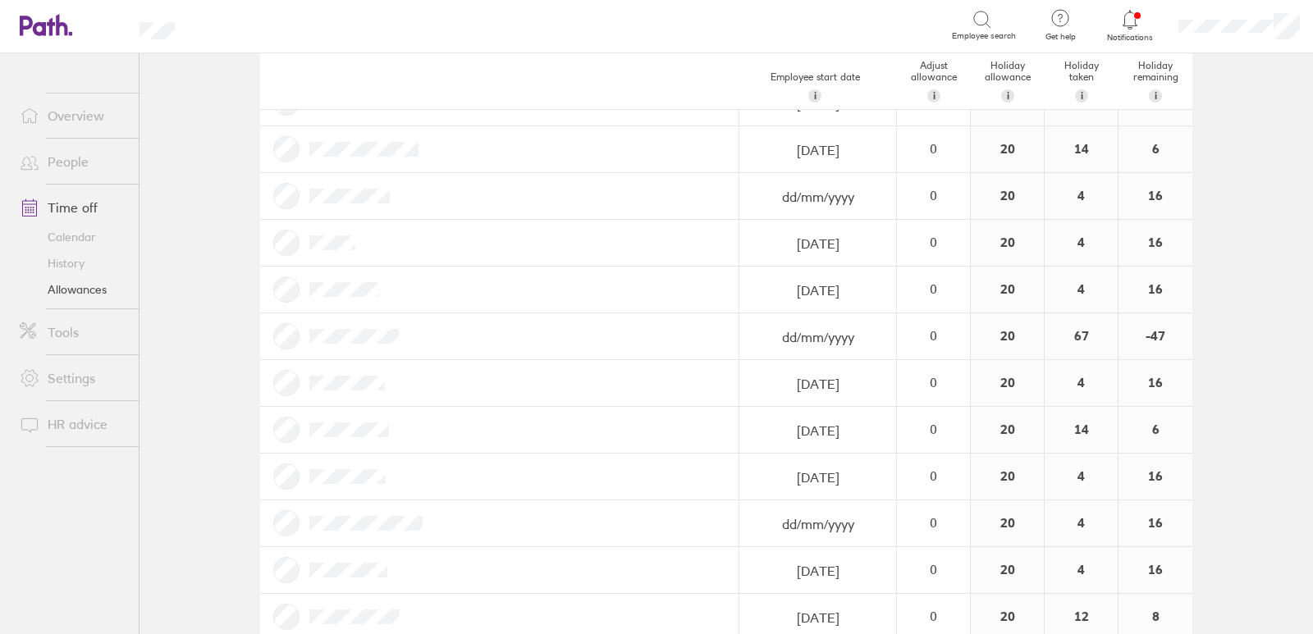
click at [65, 235] on link "Calendar" at bounding box center [73, 237] width 132 height 26
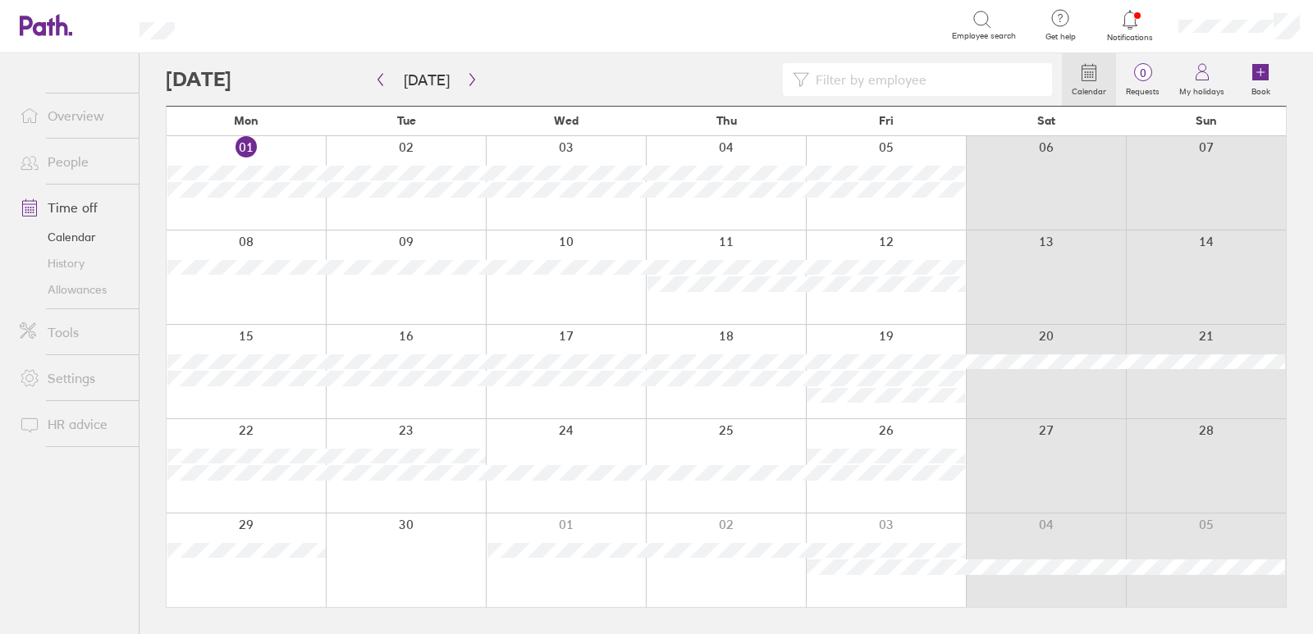
click at [802, 79] on icon at bounding box center [800, 79] width 16 height 16
click at [1086, 83] on label "Calendar" at bounding box center [1089, 89] width 54 height 15
click at [472, 73] on icon "button" at bounding box center [472, 79] width 12 height 13
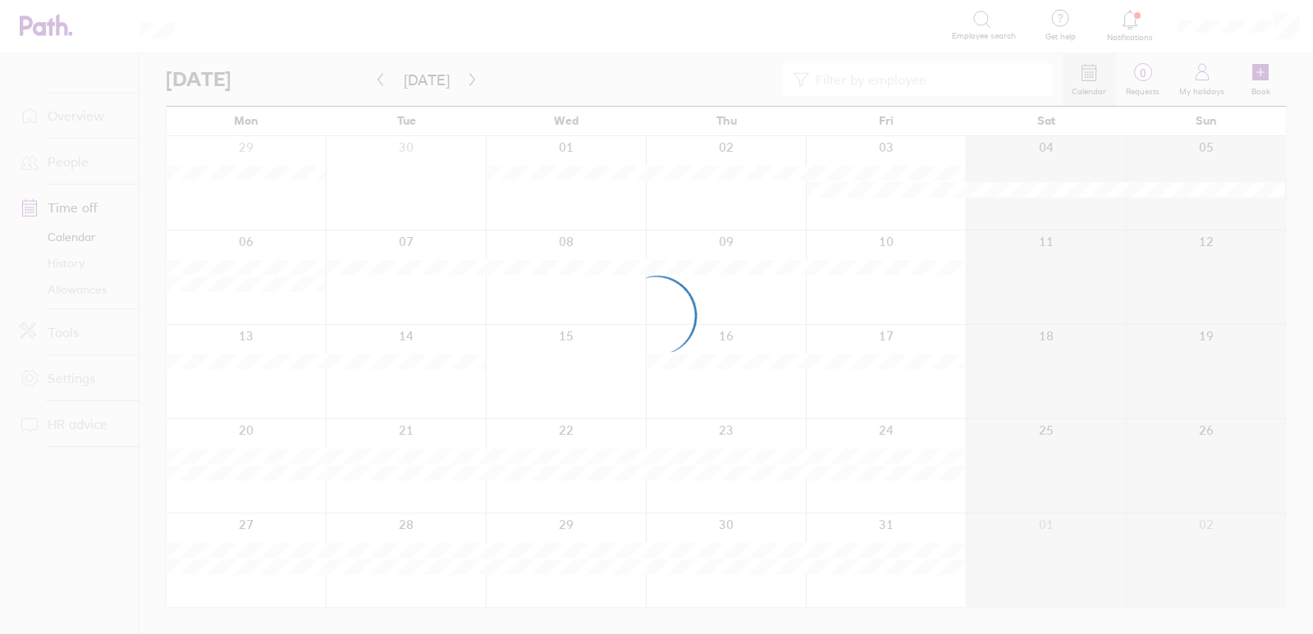
click at [469, 72] on div at bounding box center [656, 317] width 1313 height 634
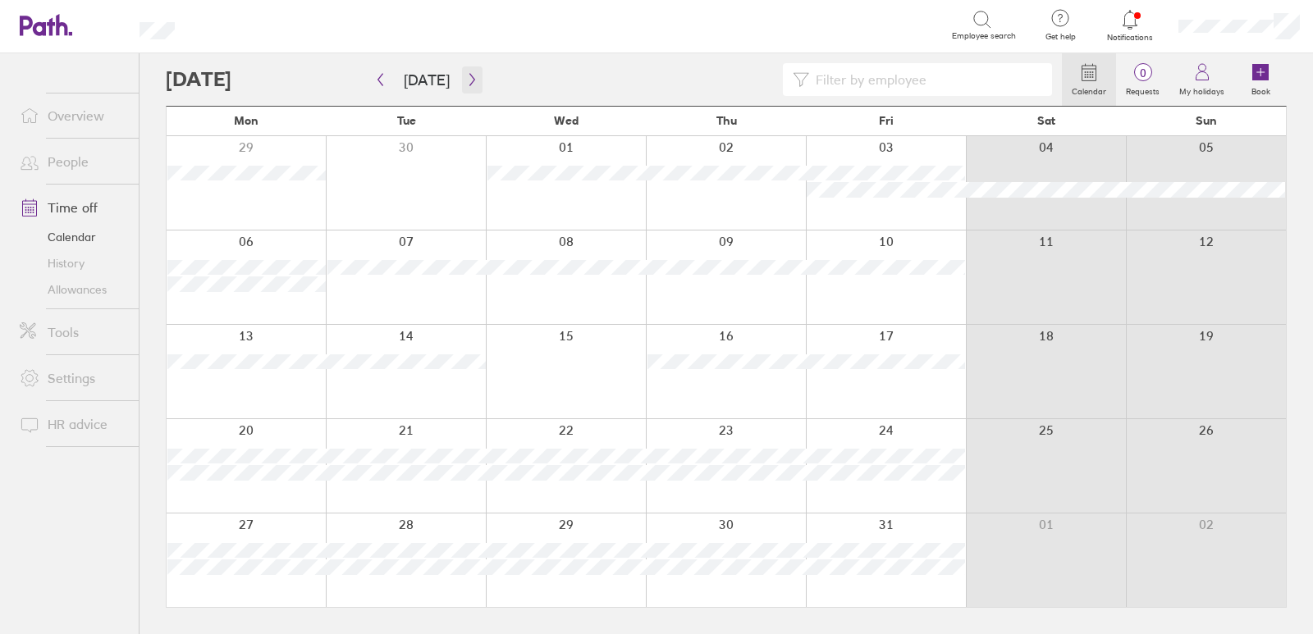
click at [474, 80] on button "button" at bounding box center [472, 79] width 21 height 27
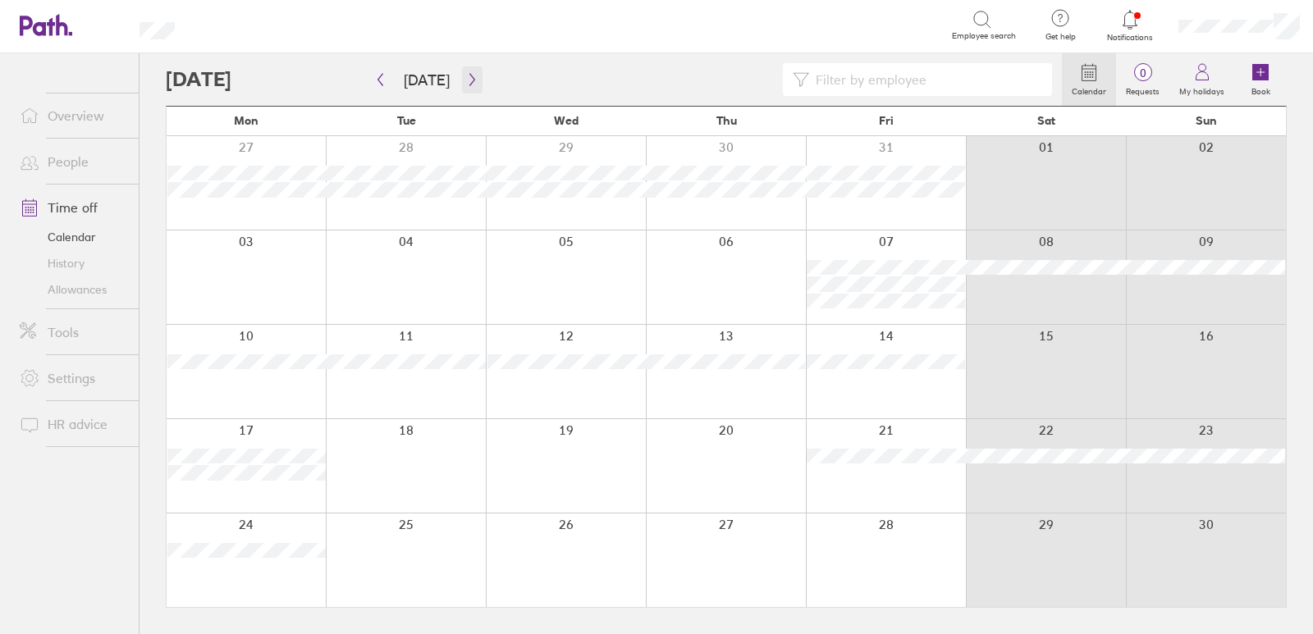
click at [466, 80] on icon "button" at bounding box center [472, 79] width 12 height 13
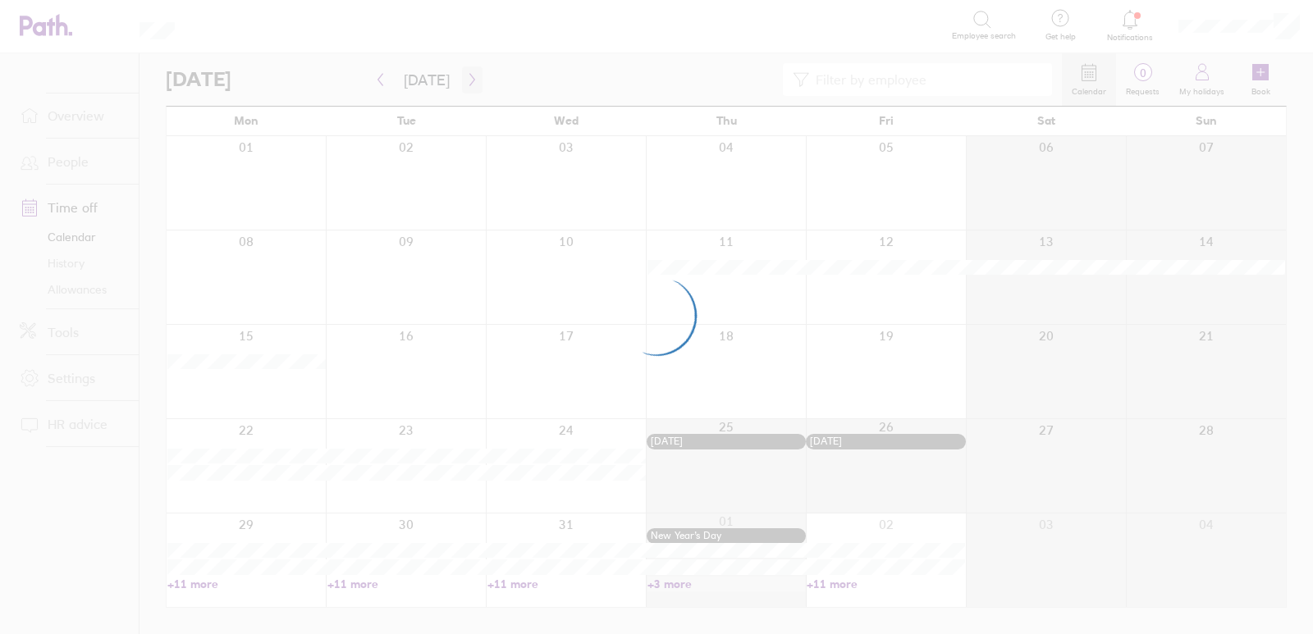
click at [463, 80] on div at bounding box center [656, 317] width 1313 height 634
click at [468, 80] on div at bounding box center [656, 317] width 1313 height 634
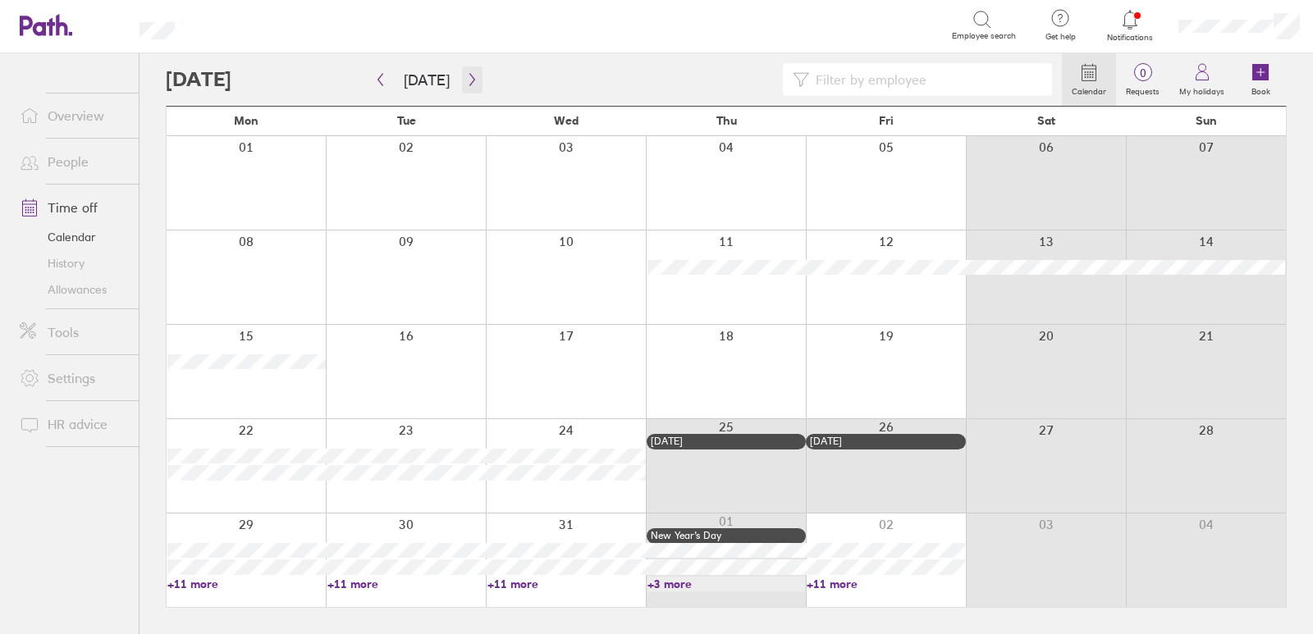
click at [462, 83] on button "button" at bounding box center [472, 79] width 21 height 27
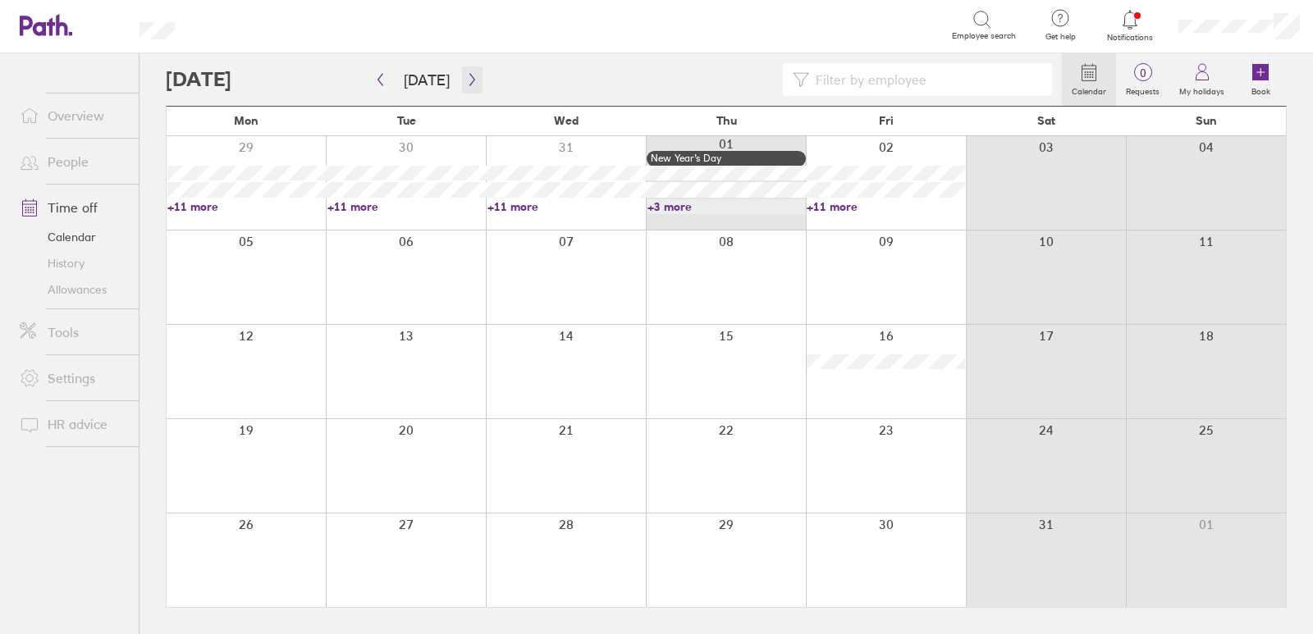
click at [470, 80] on icon "button" at bounding box center [472, 79] width 12 height 13
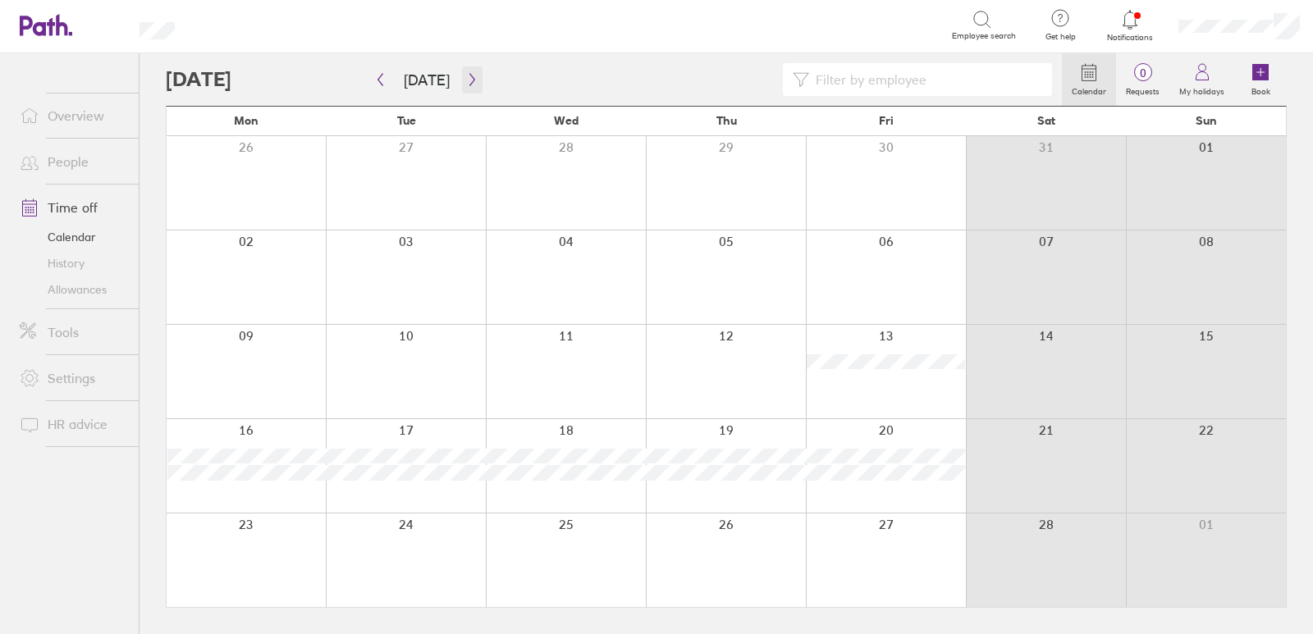
click at [469, 78] on icon "button" at bounding box center [472, 79] width 12 height 13
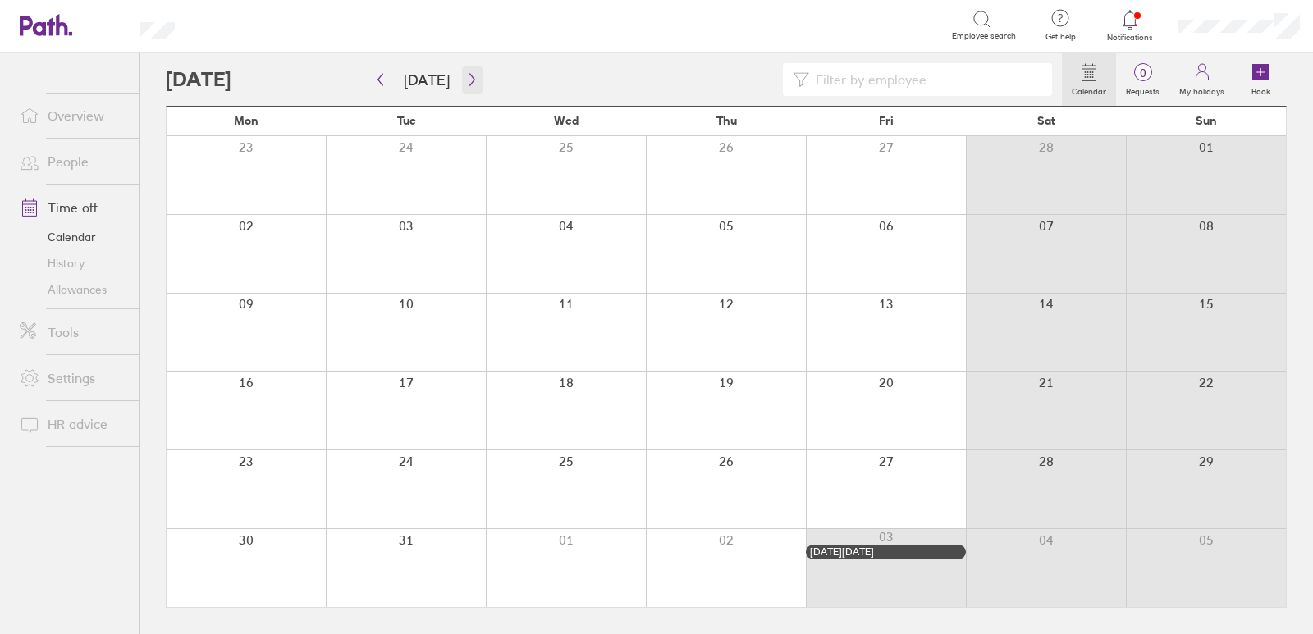
click at [469, 78] on icon "button" at bounding box center [472, 79] width 12 height 13
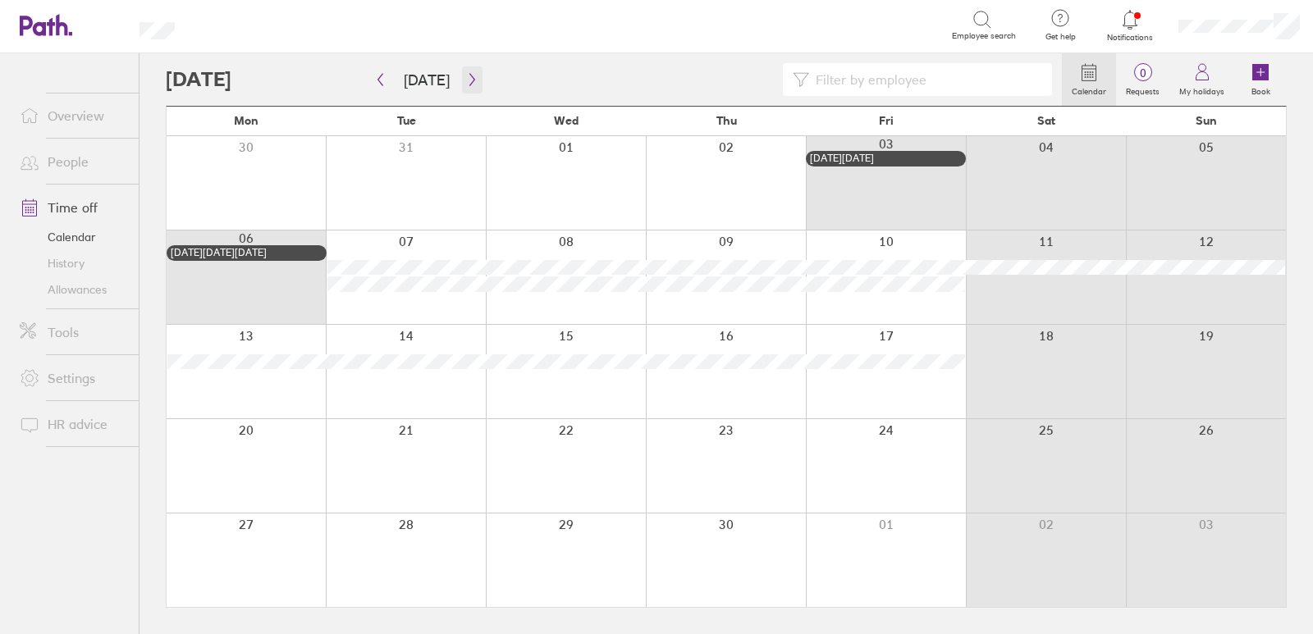
click at [466, 71] on button "button" at bounding box center [472, 79] width 21 height 27
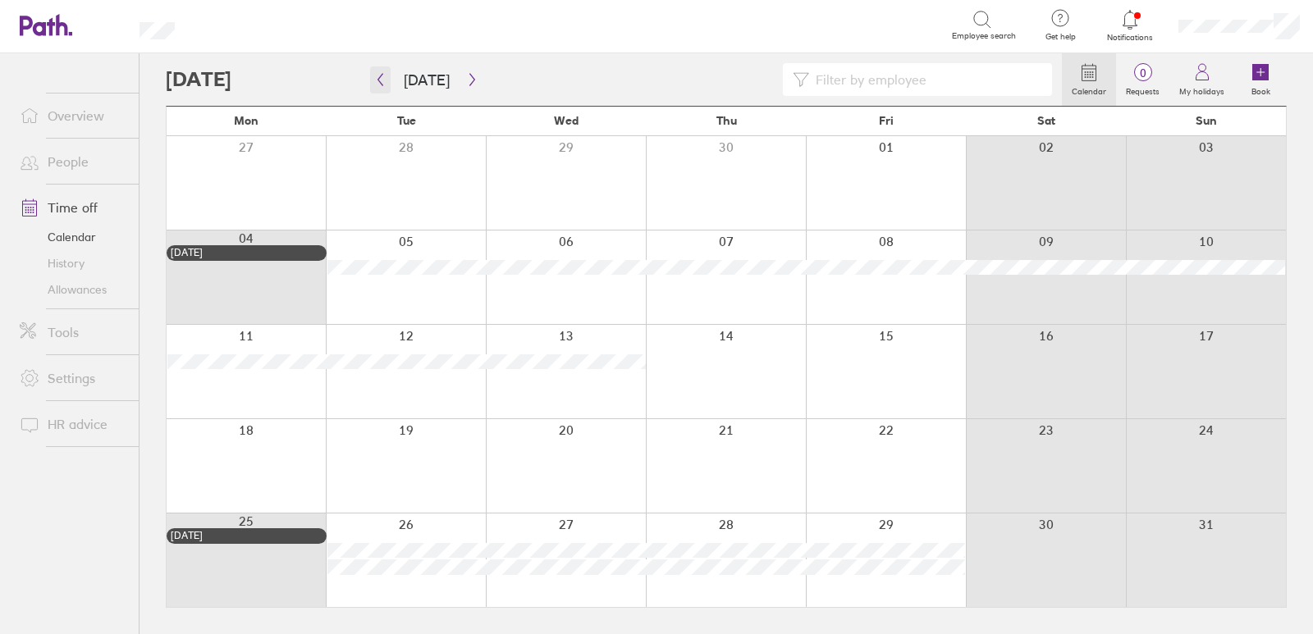
click at [382, 75] on icon "button" at bounding box center [380, 79] width 12 height 13
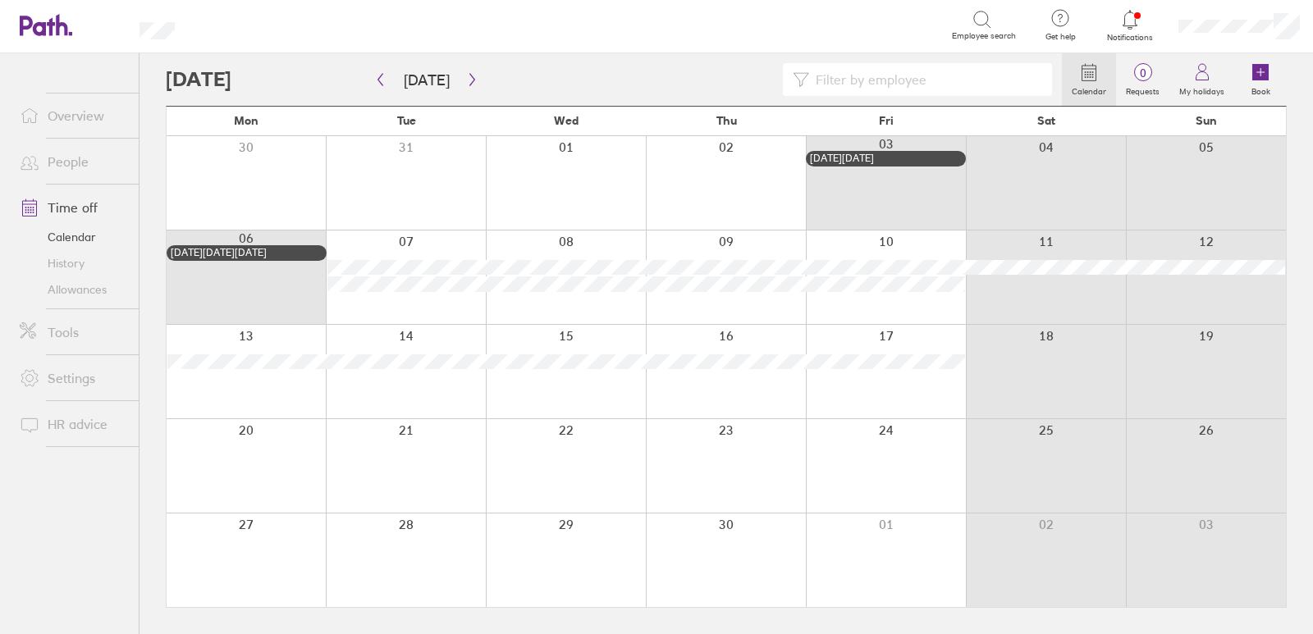
click at [883, 445] on div at bounding box center [886, 466] width 160 height 94
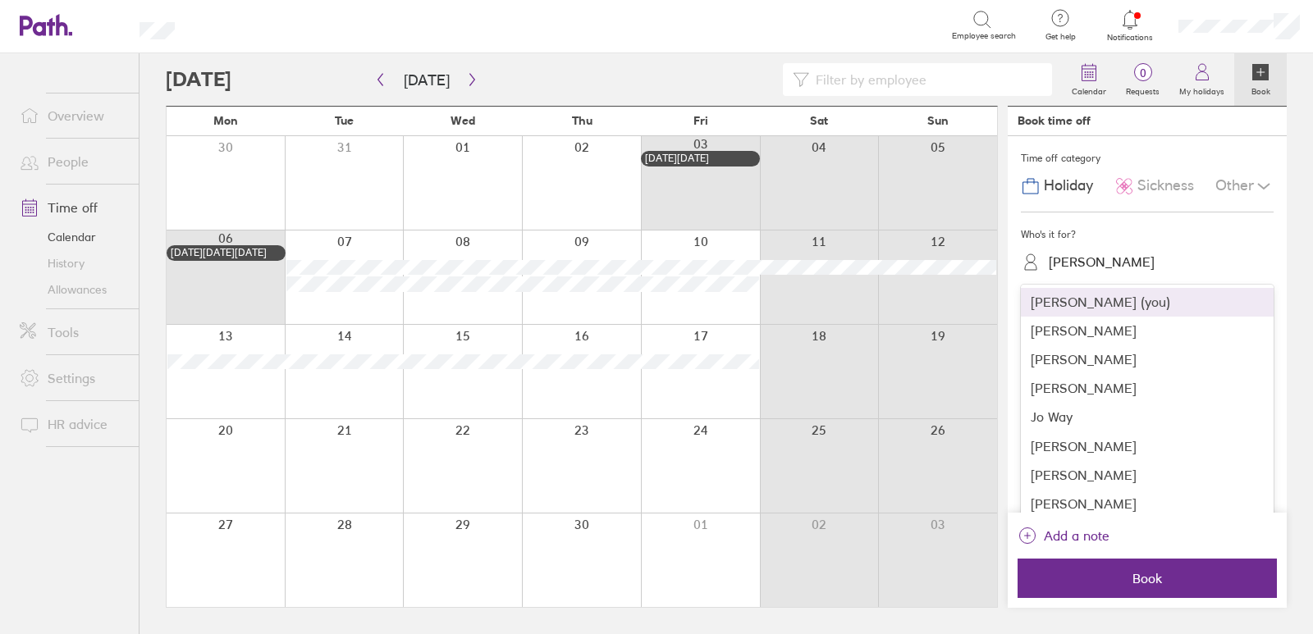
click at [1091, 266] on div "[PERSON_NAME]" at bounding box center [1101, 262] width 106 height 16
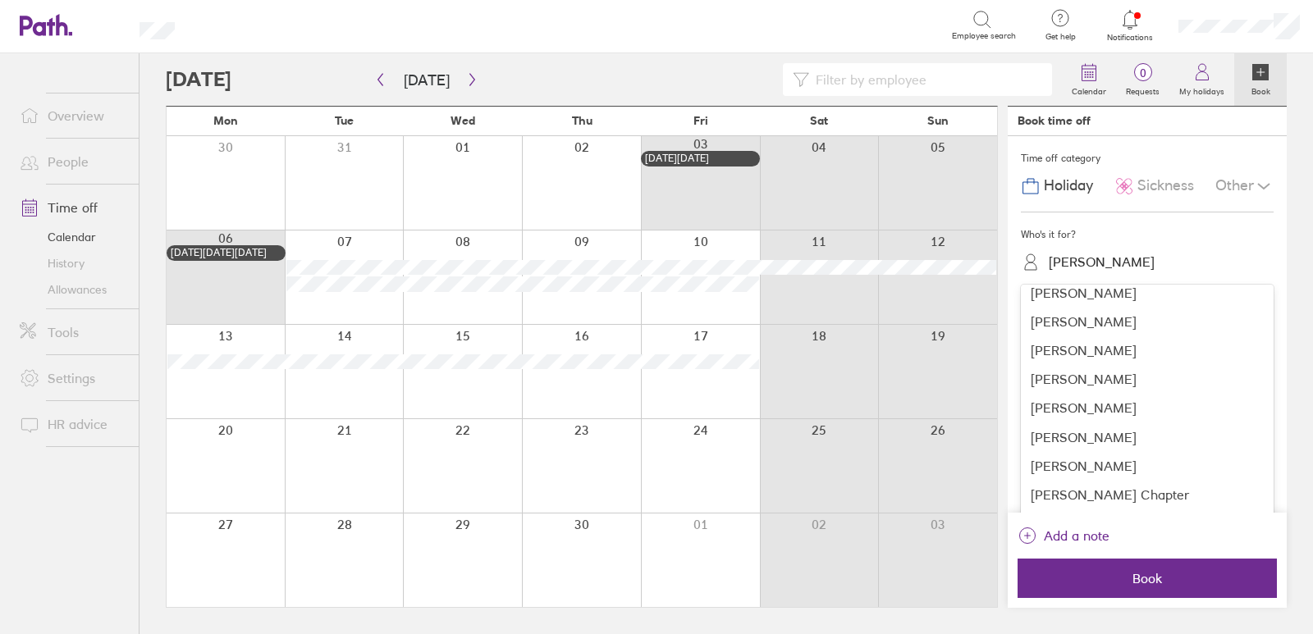
scroll to position [164, 0]
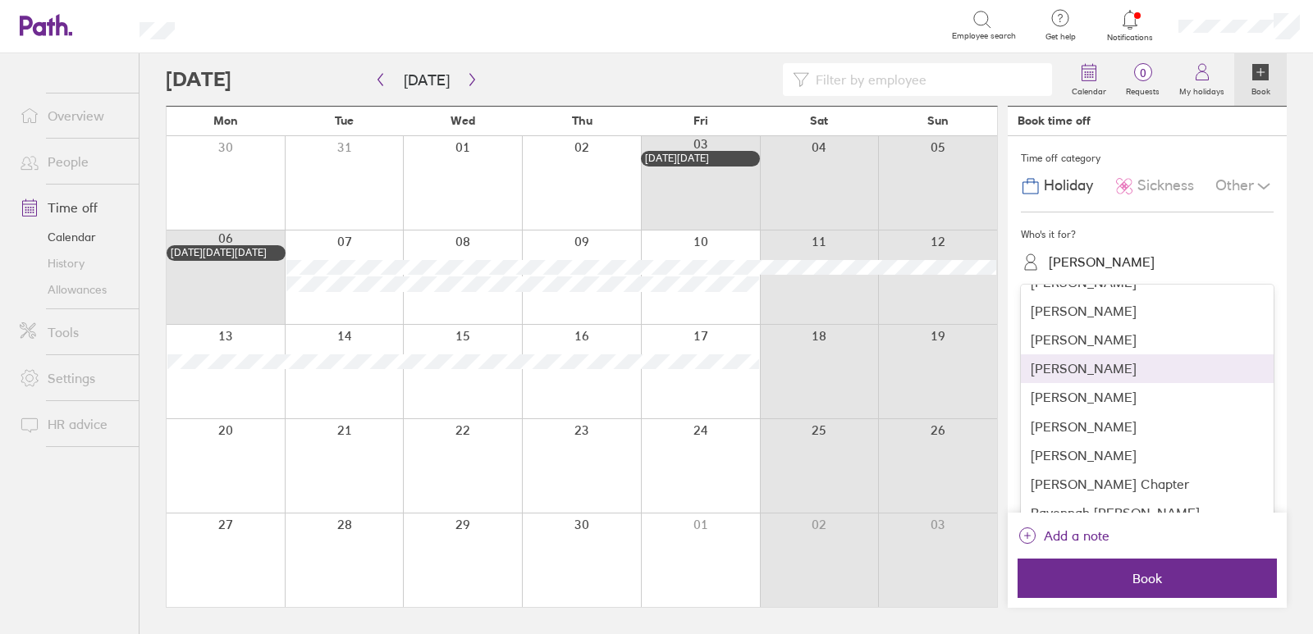
click at [1068, 363] on div "[PERSON_NAME]" at bounding box center [1146, 368] width 253 height 29
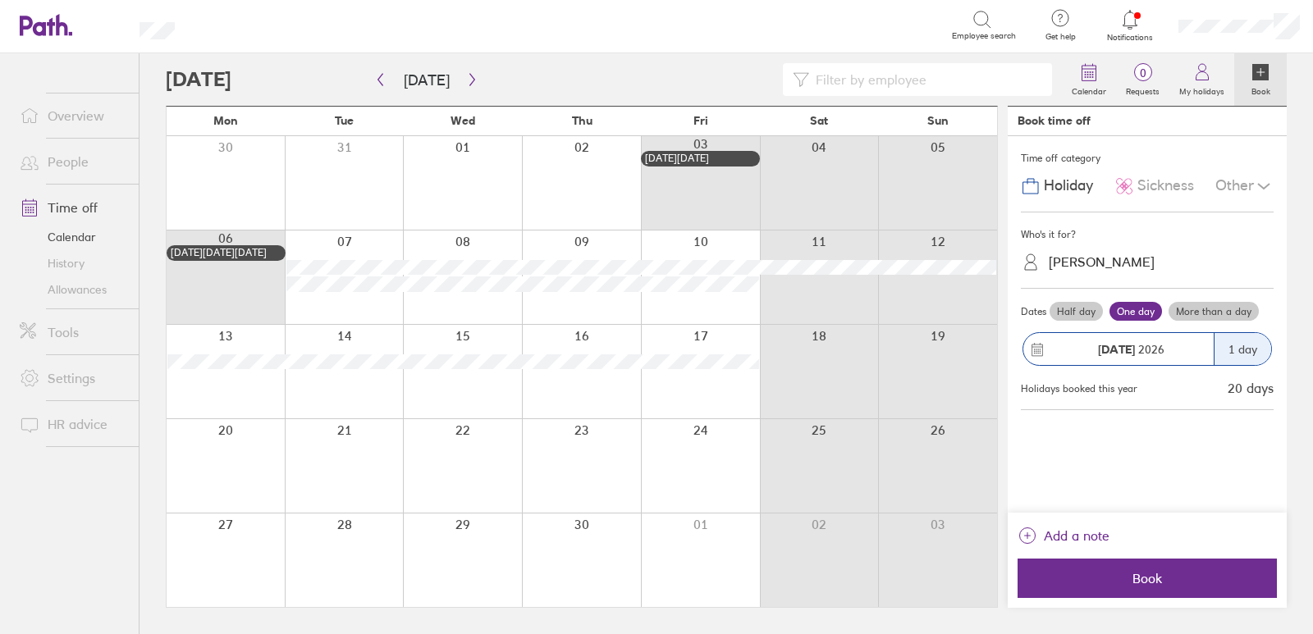
click at [687, 457] on div at bounding box center [700, 466] width 119 height 94
drag, startPoint x: 1217, startPoint y: 325, endPoint x: 1217, endPoint y: 311, distance: 14.0
click at [1217, 311] on div "Dates Half day One day More than a day [DATE] 1 day Holidays booked this year 2…" at bounding box center [1146, 349] width 253 height 101
click at [1217, 311] on label "More than a day" at bounding box center [1213, 312] width 90 height 20
click at [0, 0] on input "More than a day" at bounding box center [0, 0] width 0 height 0
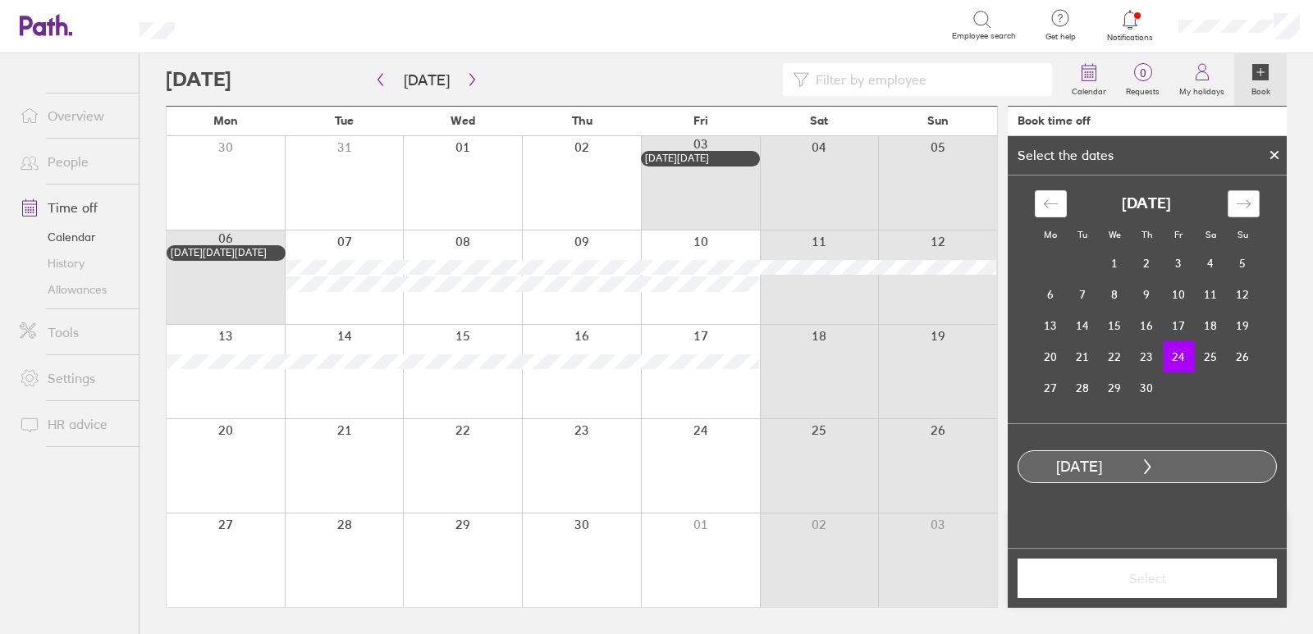
click at [1243, 201] on icon "Move forward to switch to the next month." at bounding box center [1243, 204] width 16 height 16
click at [1211, 260] on td "2" at bounding box center [1210, 263] width 32 height 31
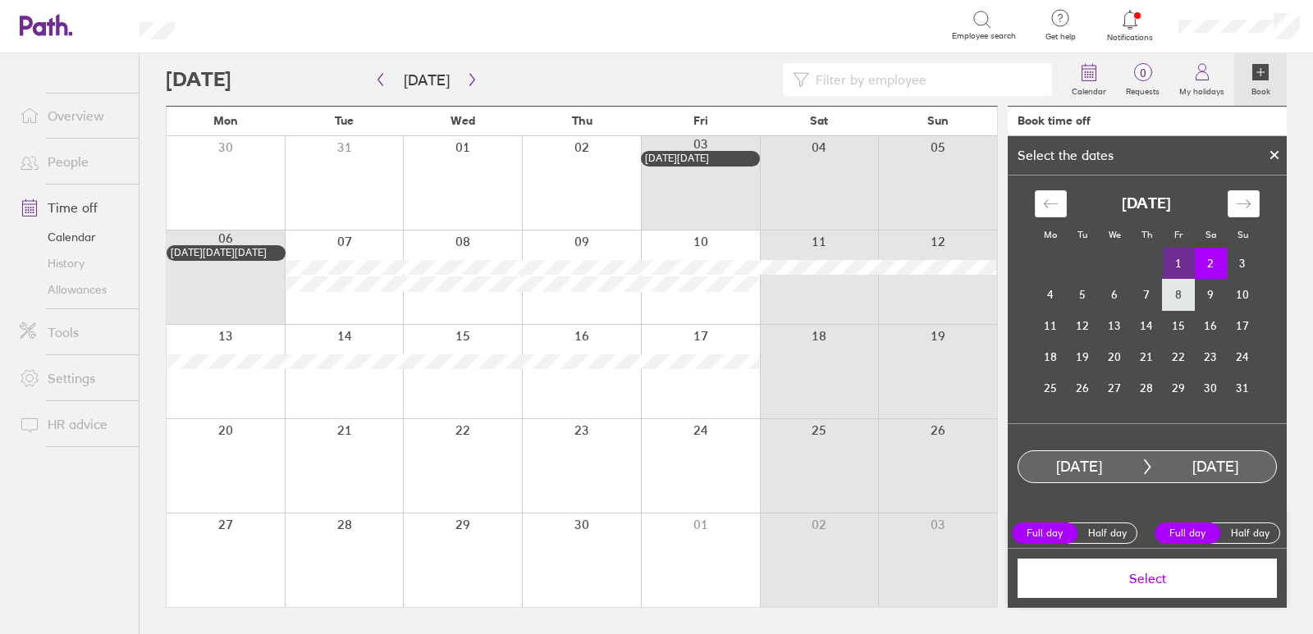
drag, startPoint x: 1169, startPoint y: 573, endPoint x: 1172, endPoint y: 296, distance: 276.5
click at [1165, 330] on div "Select the dates Mo Tu We Th Fr Sa Su [DATE] 1 2 3 4 5 6 7 8 9 10 11 12 13 14 1…" at bounding box center [1146, 372] width 279 height 472
click at [1180, 272] on td "1" at bounding box center [1178, 263] width 32 height 31
click at [1036, 200] on div "Move backward to switch to the previous month." at bounding box center [1050, 203] width 32 height 27
click at [1171, 365] on td "24" at bounding box center [1178, 356] width 32 height 31
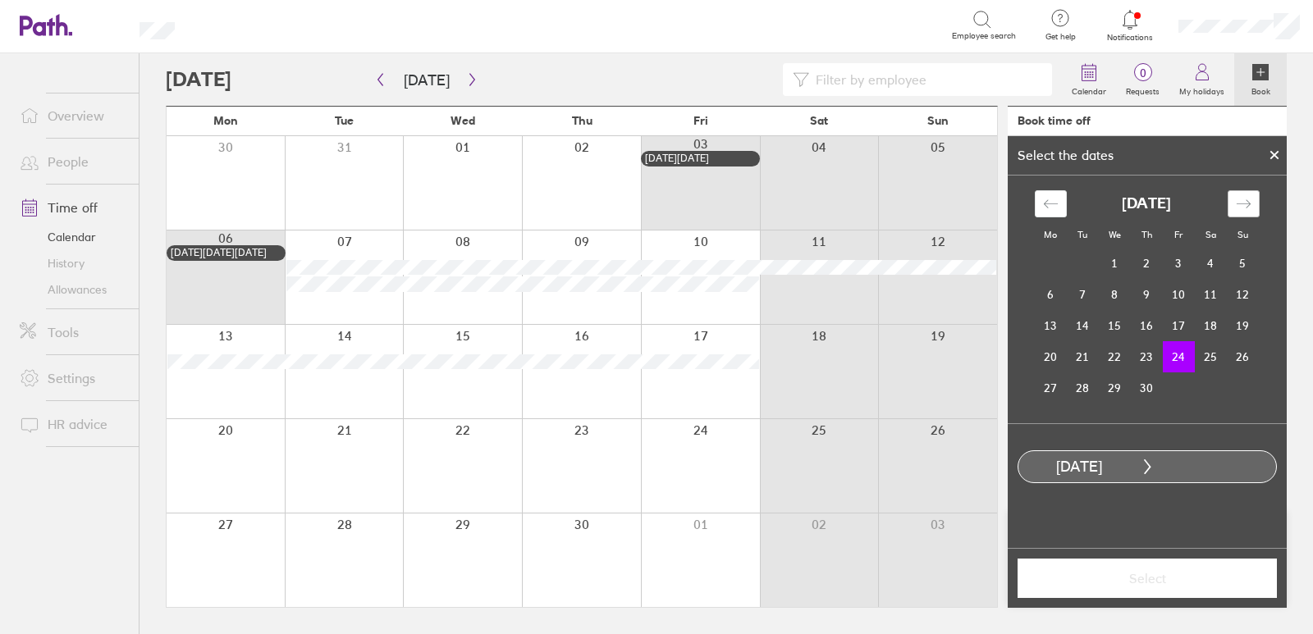
click at [1233, 193] on div "Move forward to switch to the next month." at bounding box center [1243, 203] width 32 height 27
click at [1176, 263] on td "1" at bounding box center [1178, 263] width 32 height 31
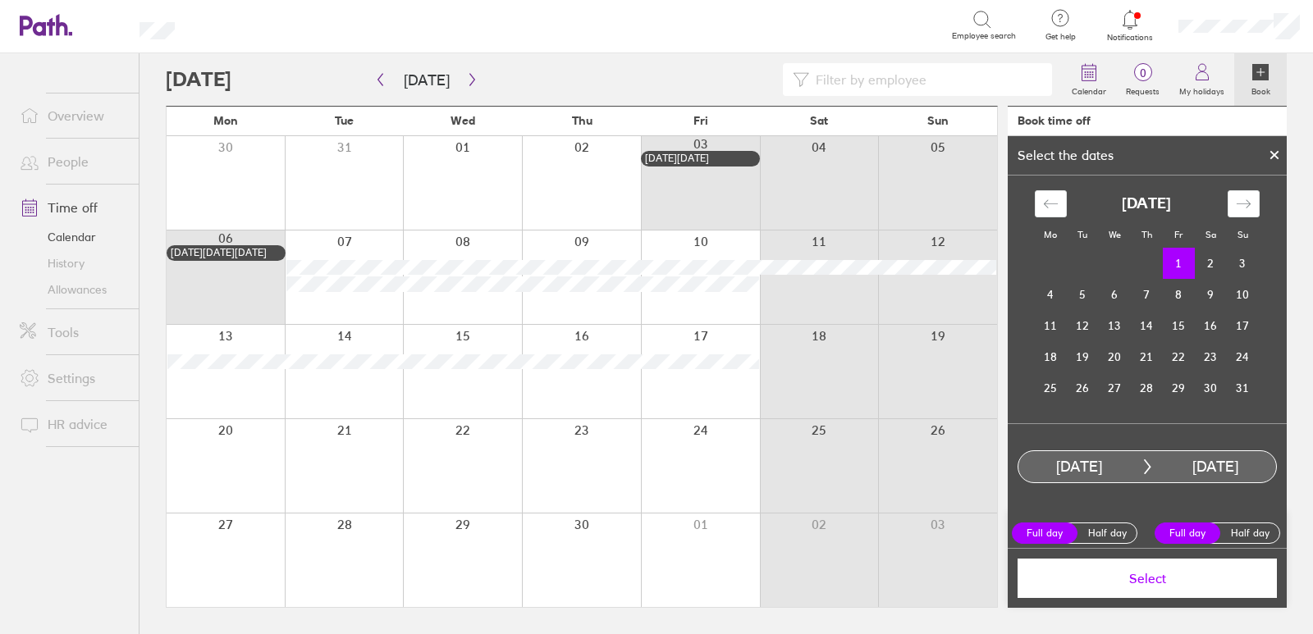
click at [1157, 583] on span "Select" at bounding box center [1147, 578] width 236 height 15
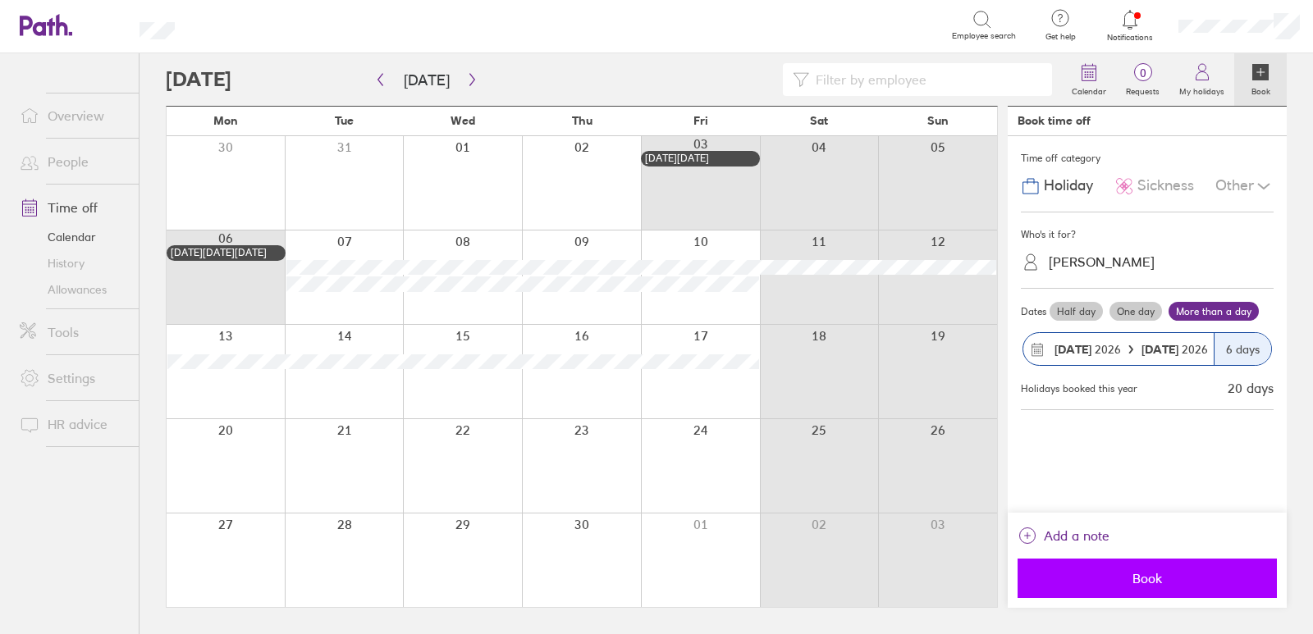
click at [1155, 578] on span "Book" at bounding box center [1147, 578] width 236 height 15
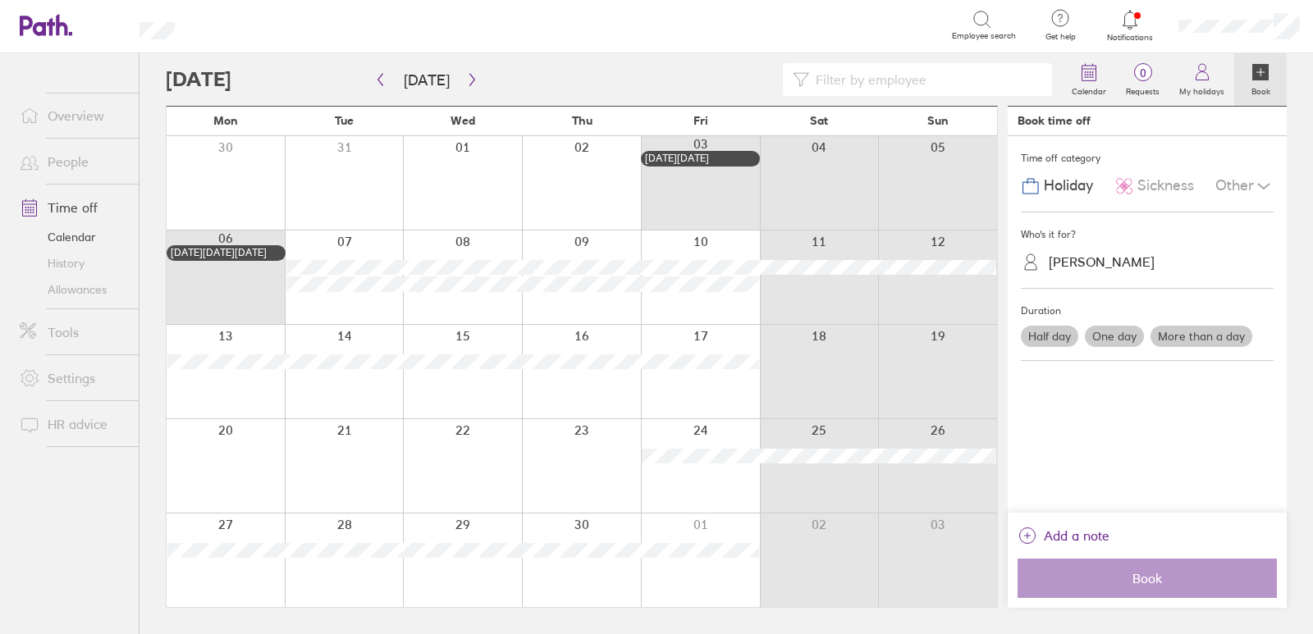
click at [93, 281] on link "Allowances" at bounding box center [73, 289] width 132 height 26
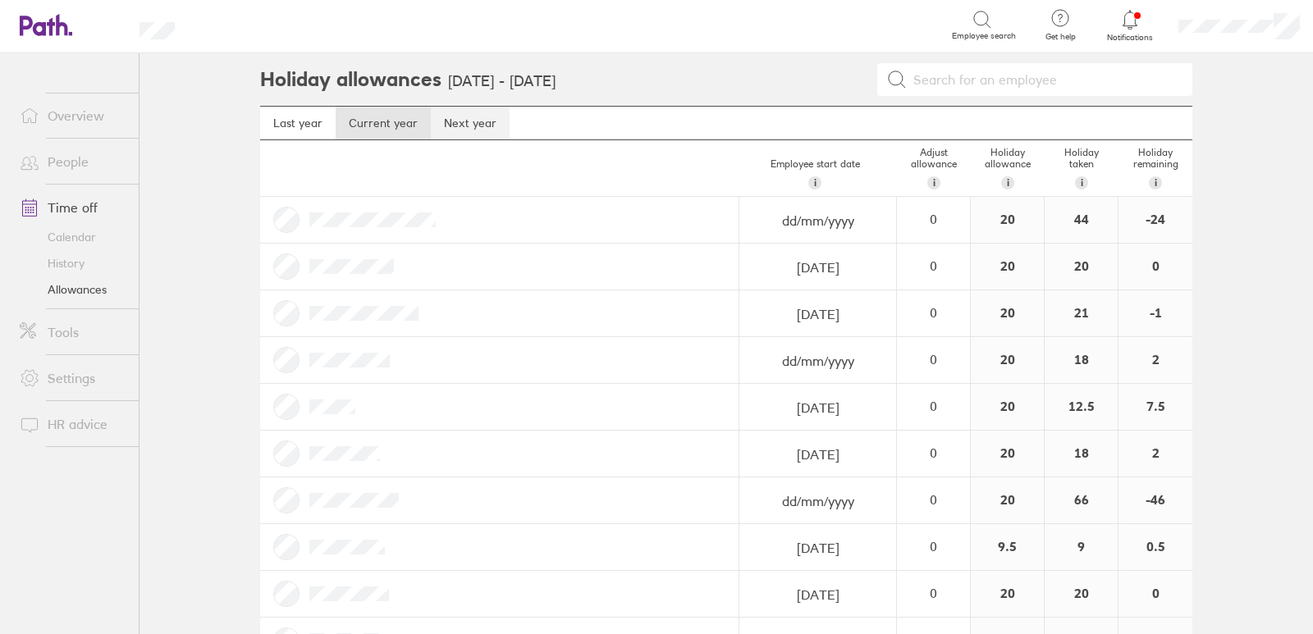
click at [461, 120] on link "Next year" at bounding box center [470, 123] width 79 height 33
click at [68, 258] on link "History" at bounding box center [73, 263] width 132 height 26
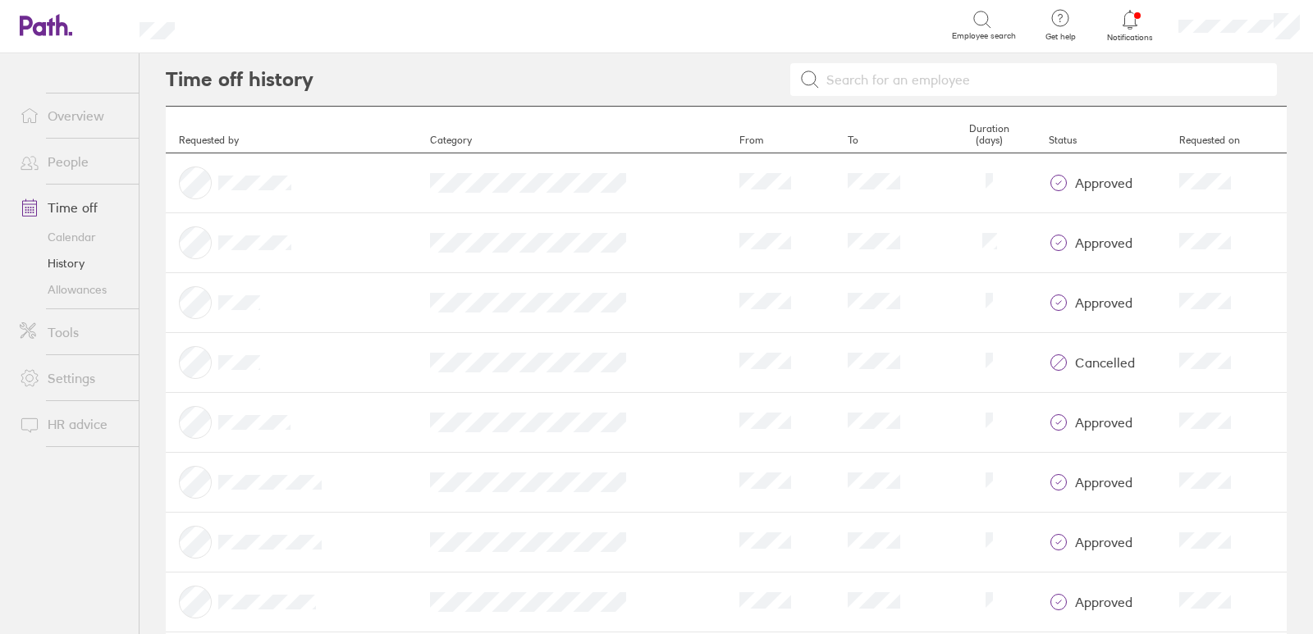
click at [30, 20] on icon at bounding box center [37, 26] width 35 height 20
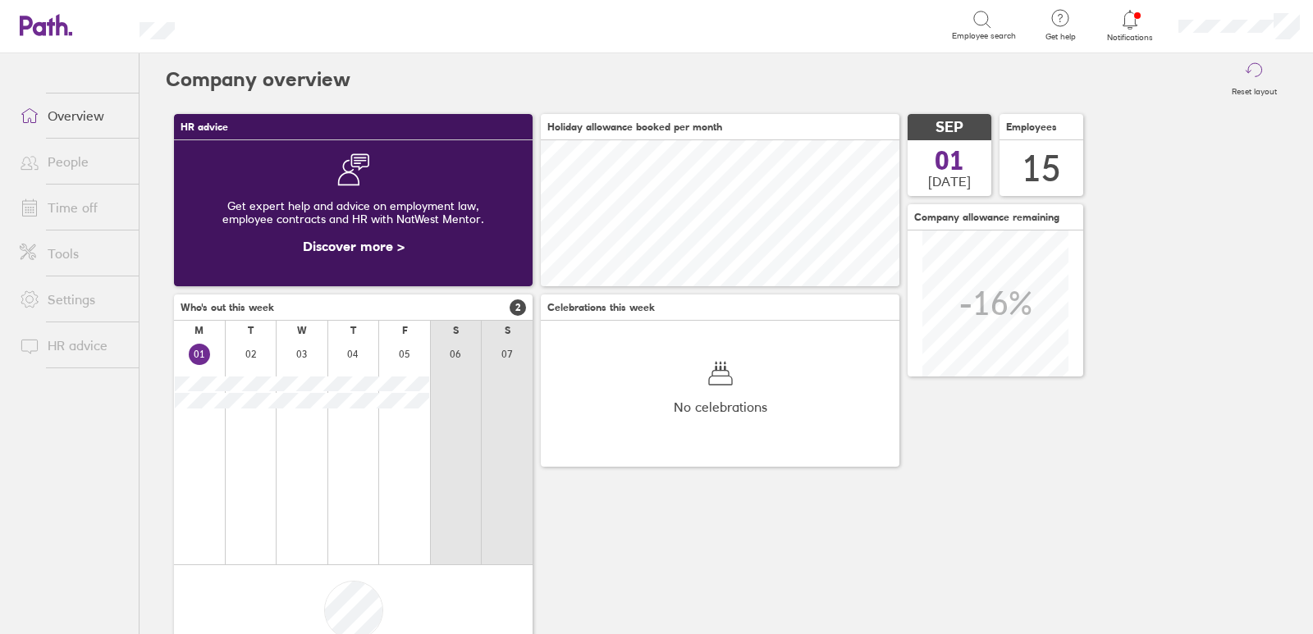
scroll to position [146, 358]
click at [65, 207] on link "Time off" at bounding box center [73, 207] width 132 height 33
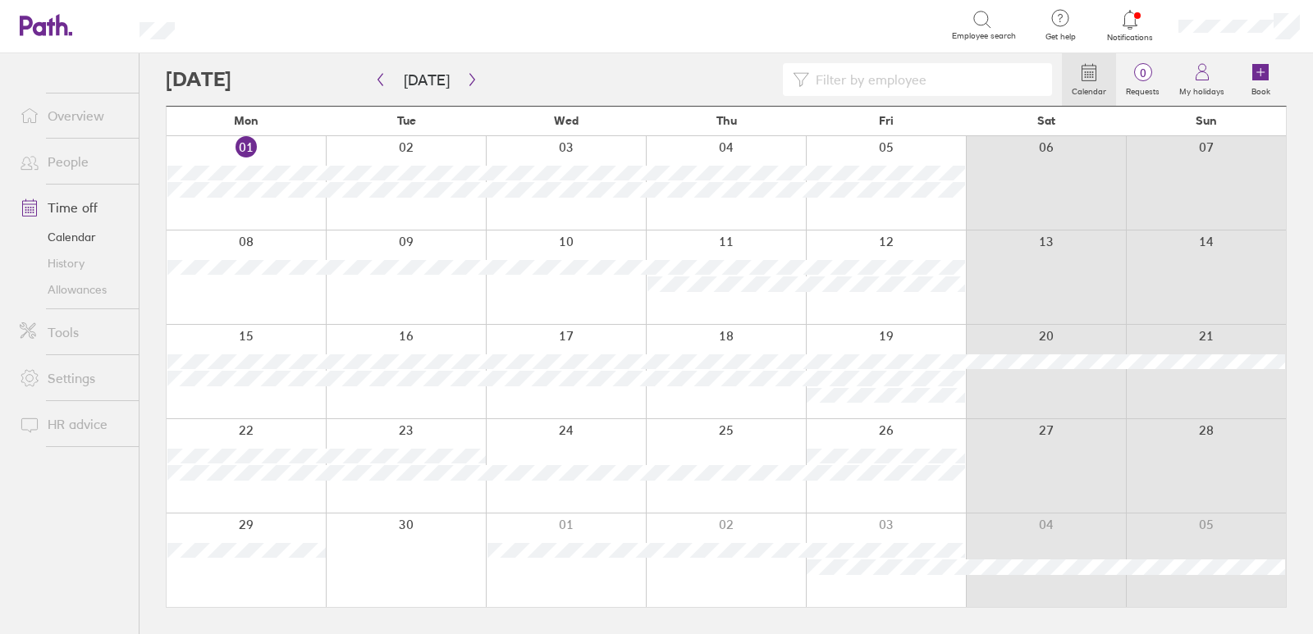
click at [37, 23] on icon at bounding box center [37, 26] width 35 height 20
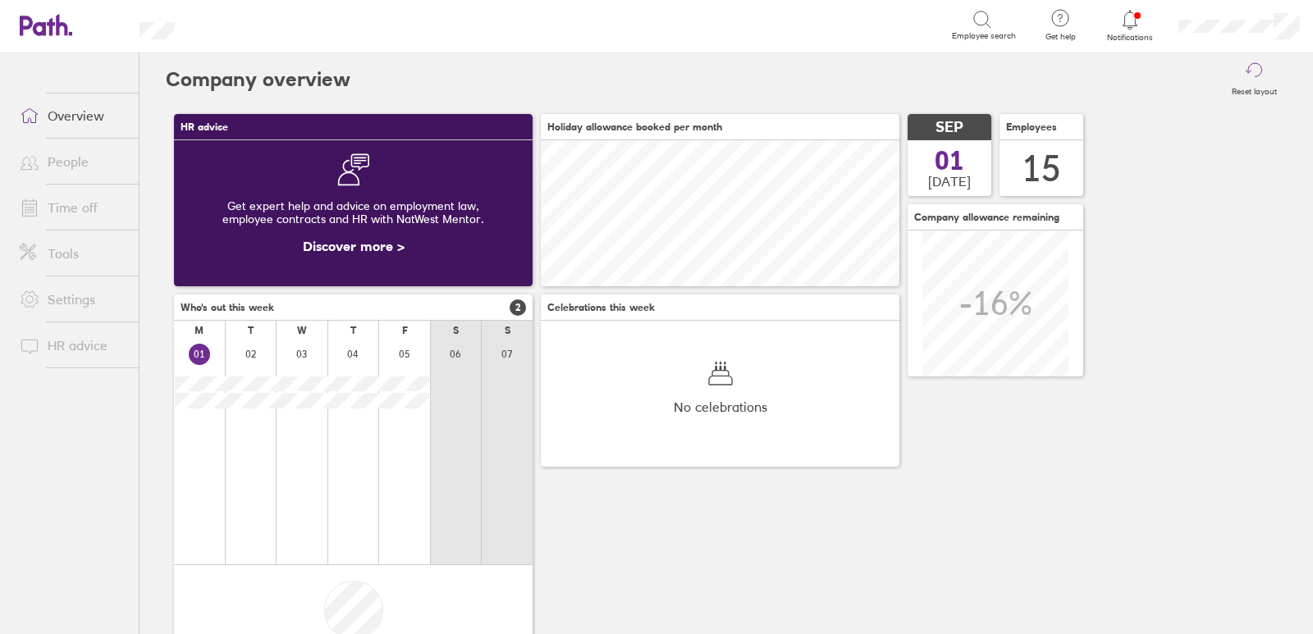
scroll to position [146, 358]
